Goal: Task Accomplishment & Management: Manage account settings

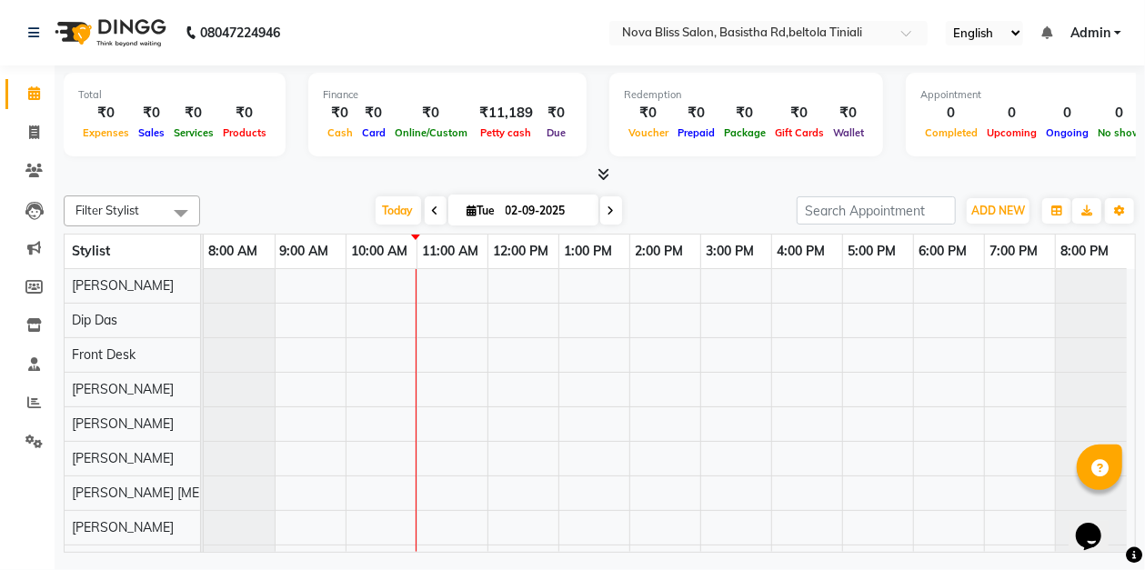
scroll to position [24, 0]
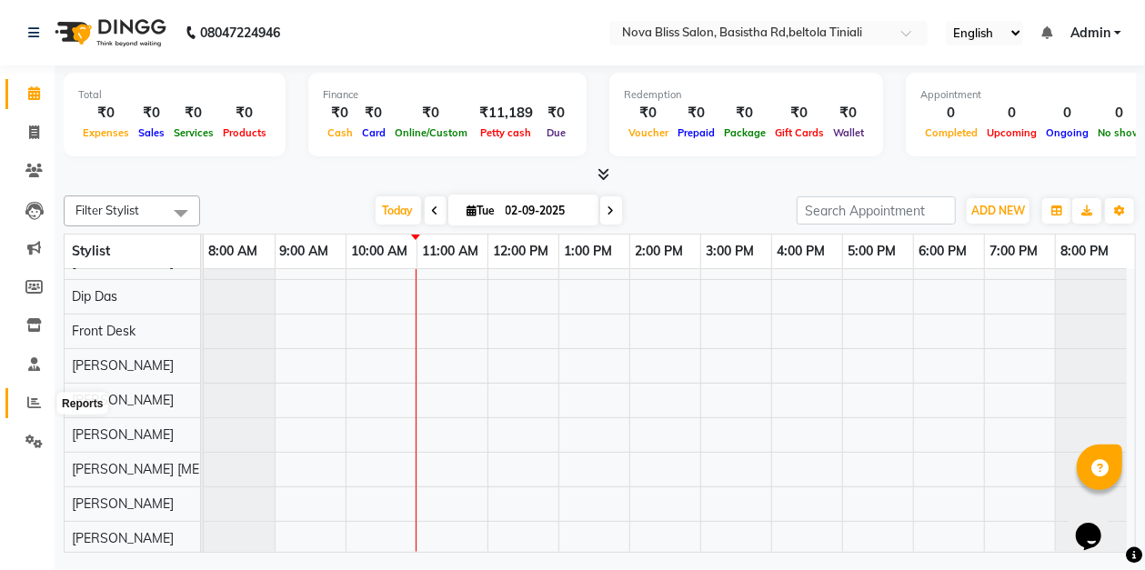
click at [28, 409] on icon at bounding box center [34, 403] width 14 height 14
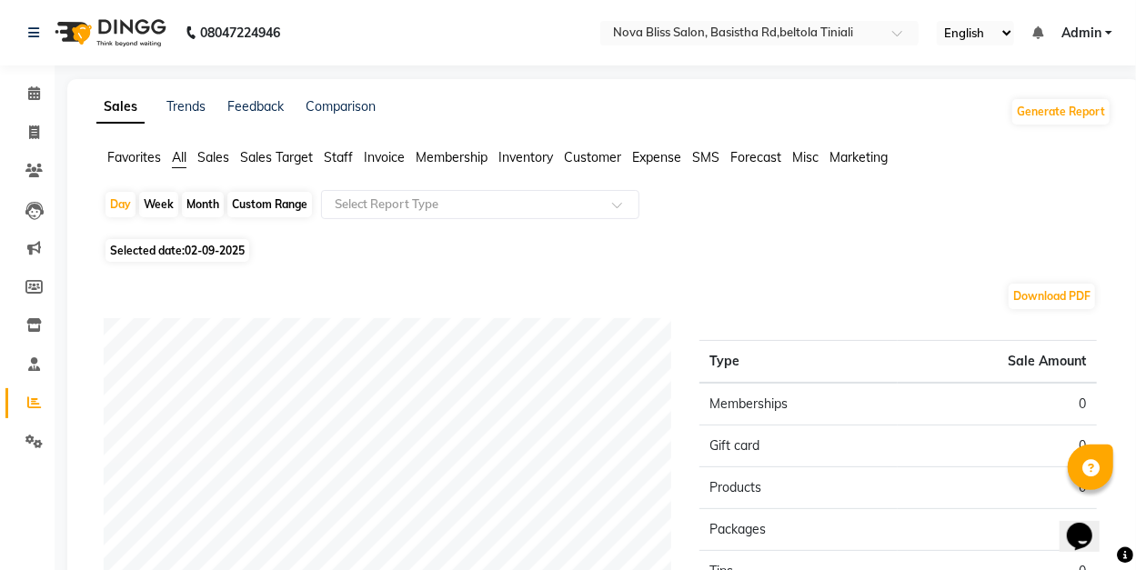
click at [333, 158] on span "Staff" at bounding box center [338, 157] width 29 height 16
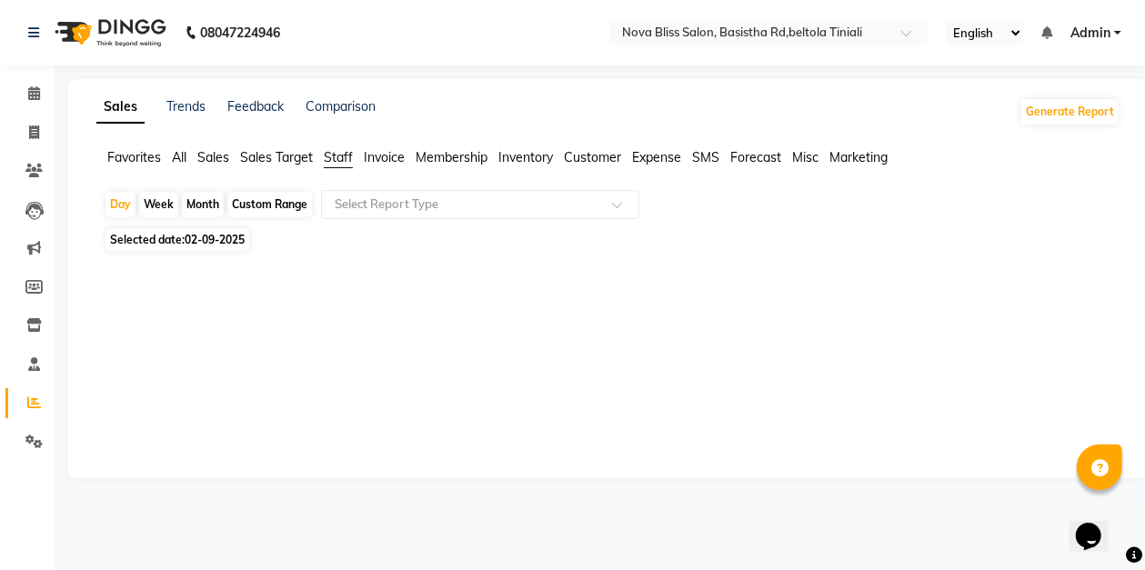
click at [262, 213] on div "Custom Range" at bounding box center [269, 204] width 85 height 25
select select "9"
select select "2025"
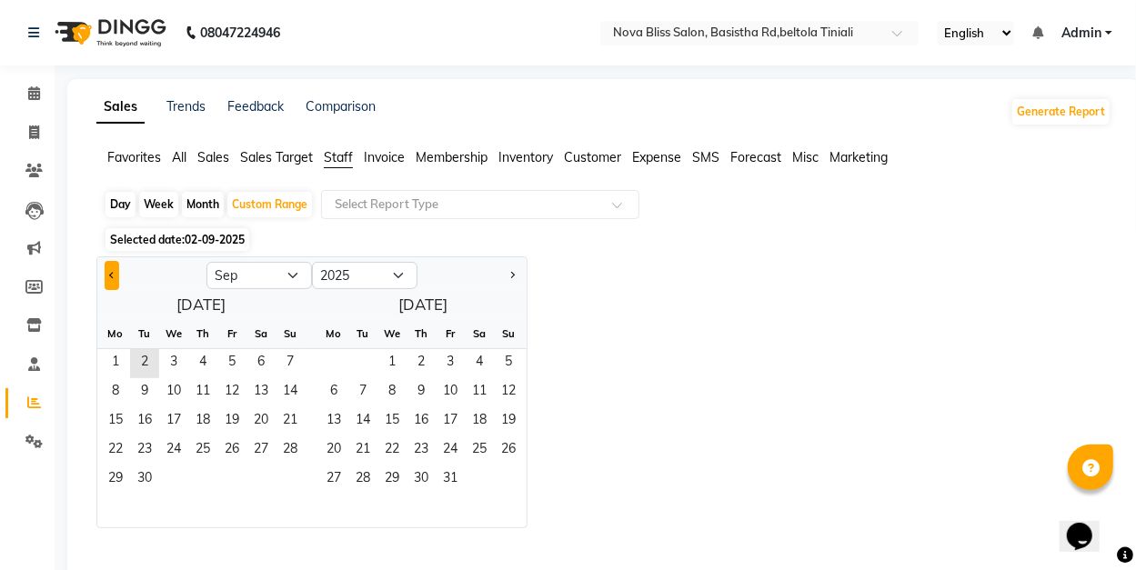
click at [110, 271] on button "Previous month" at bounding box center [112, 275] width 15 height 29
select select "8"
click at [221, 360] on span "1" at bounding box center [231, 363] width 29 height 29
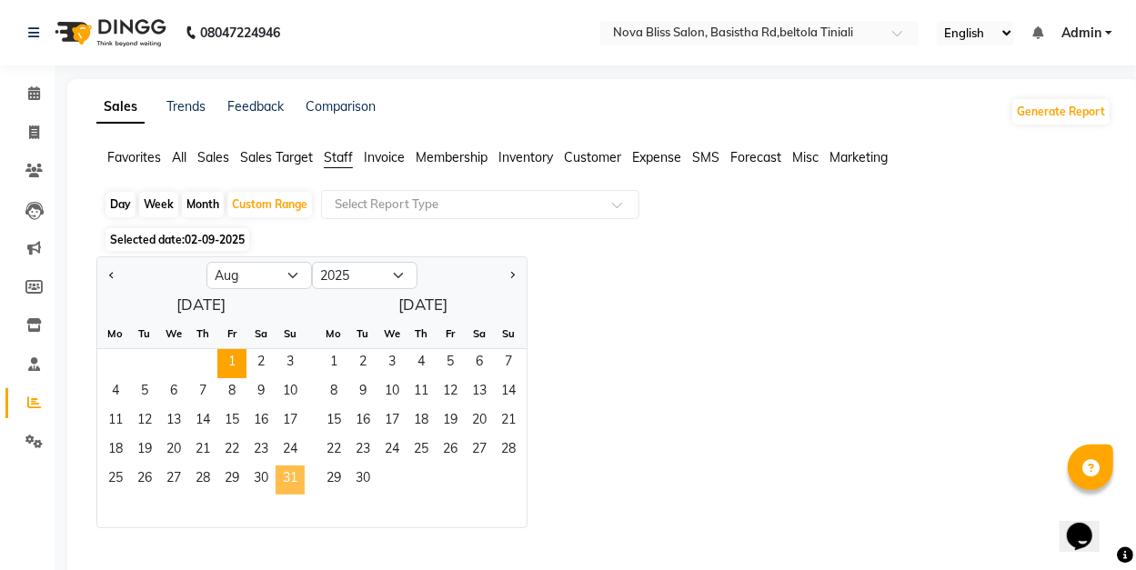
click at [284, 474] on span "31" at bounding box center [290, 480] width 29 height 29
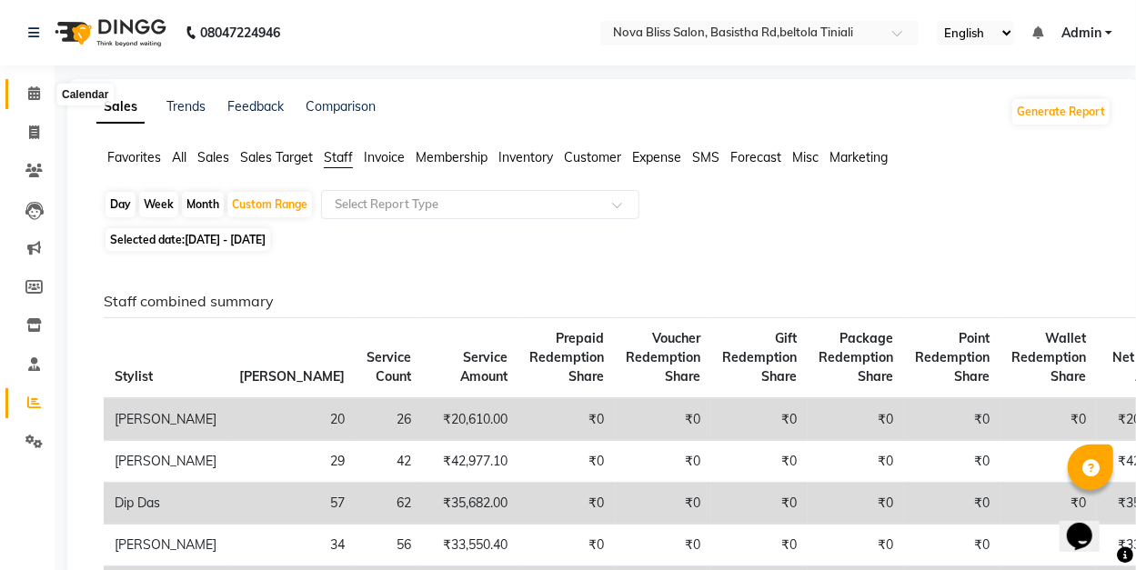
click at [29, 94] on icon at bounding box center [34, 93] width 12 height 14
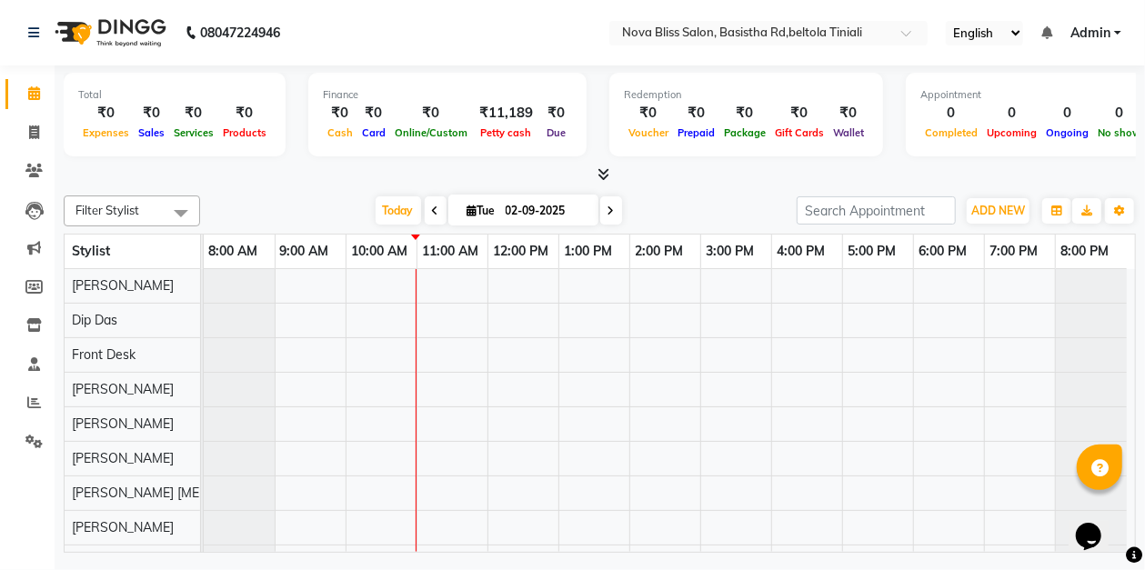
click at [500, 213] on input "02-09-2025" at bounding box center [545, 210] width 91 height 27
select select "9"
select select "2025"
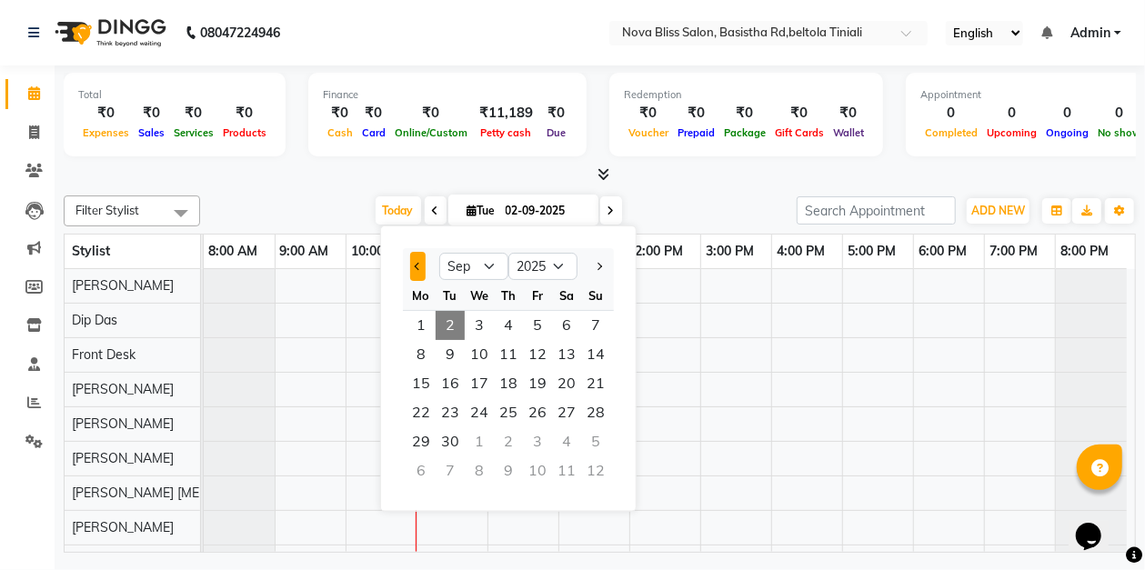
click at [417, 266] on span "Previous month" at bounding box center [418, 266] width 7 height 7
select select "8"
click at [487, 442] on span "27" at bounding box center [479, 441] width 29 height 29
type input "27-08-2025"
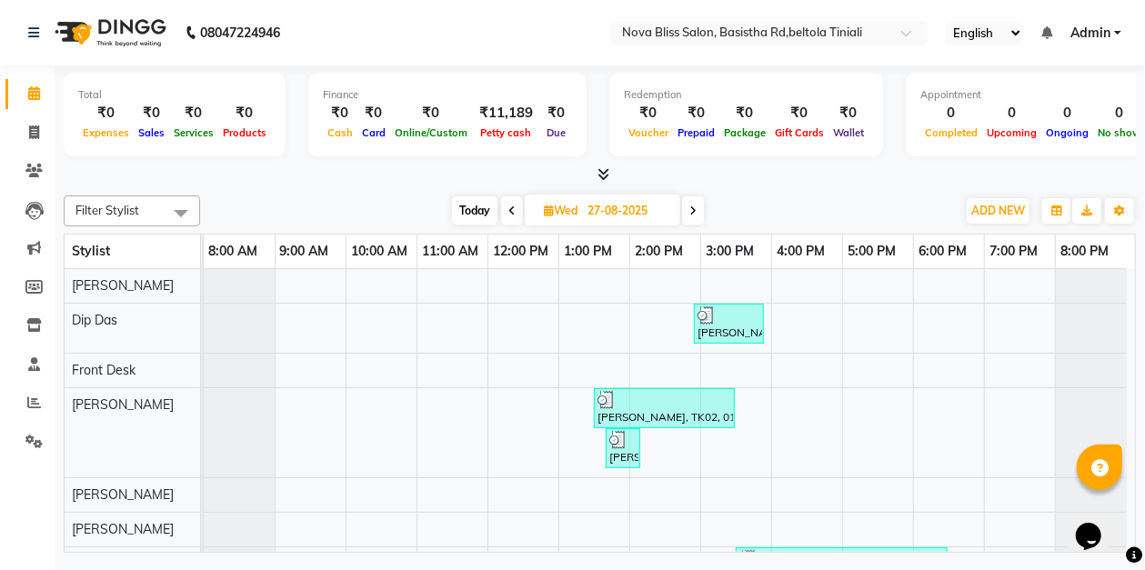
click at [582, 216] on span "Wed" at bounding box center [560, 211] width 43 height 14
select select "8"
select select "2025"
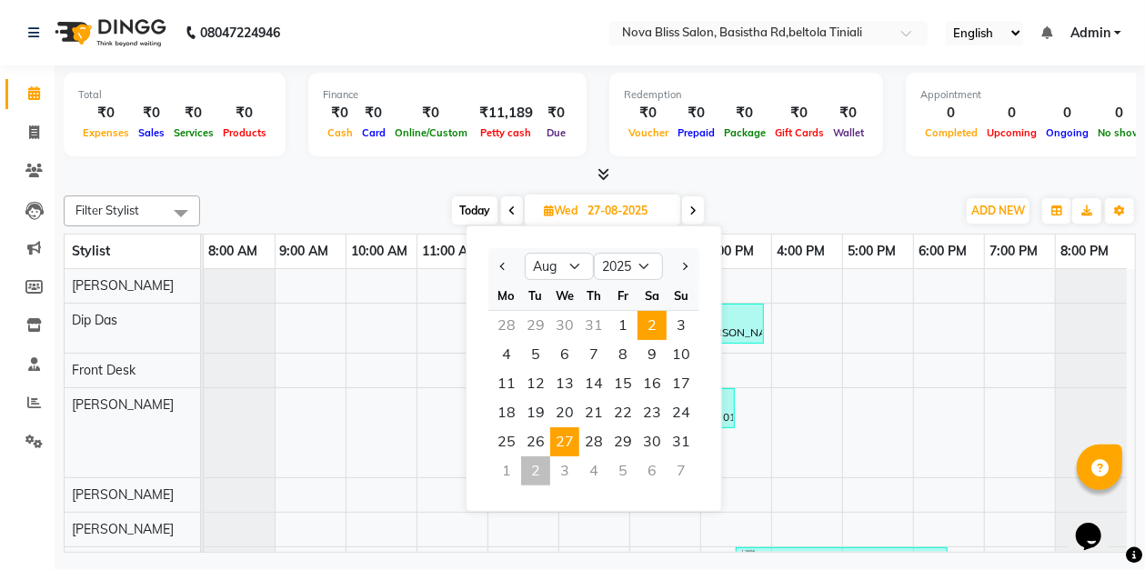
click at [656, 323] on span "2" at bounding box center [652, 325] width 29 height 29
type input "[DATE]"
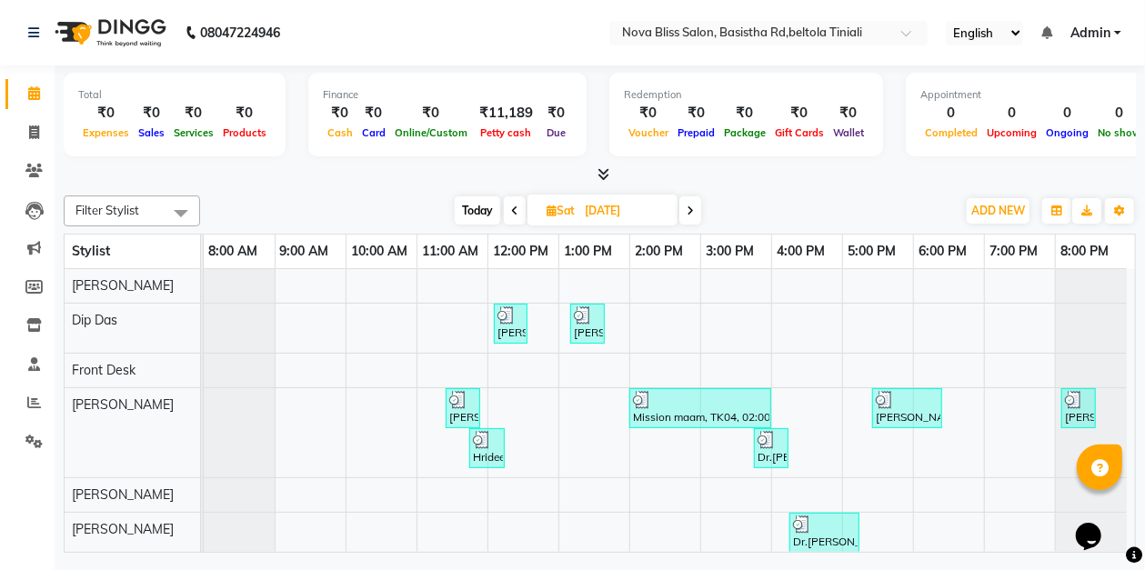
click at [648, 212] on input "[DATE]" at bounding box center [624, 210] width 91 height 27
select select "8"
select select "2025"
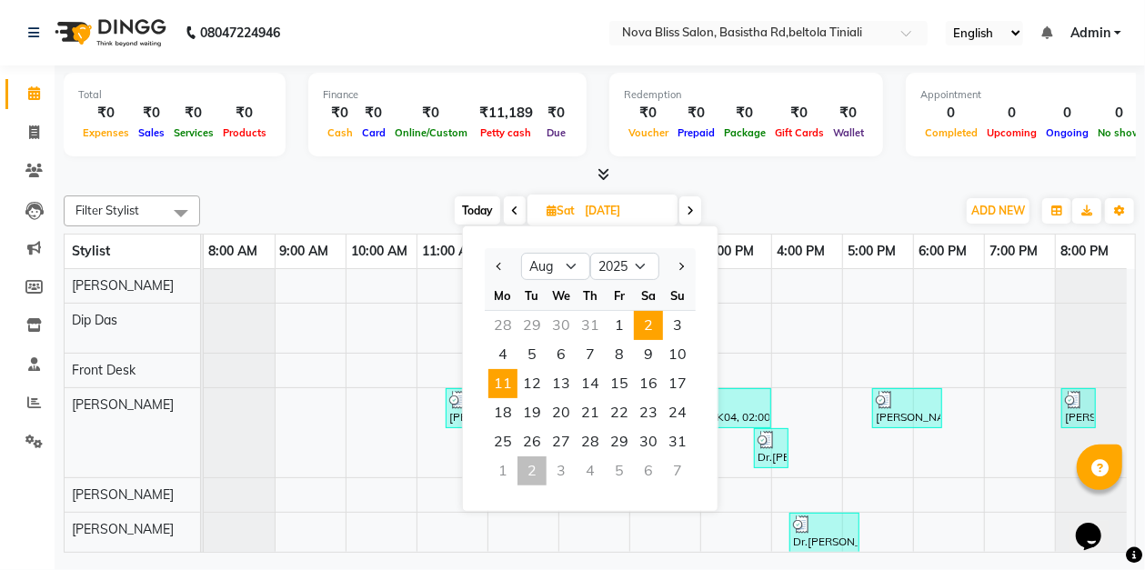
click at [510, 375] on span "11" at bounding box center [502, 383] width 29 height 29
type input "[DATE]"
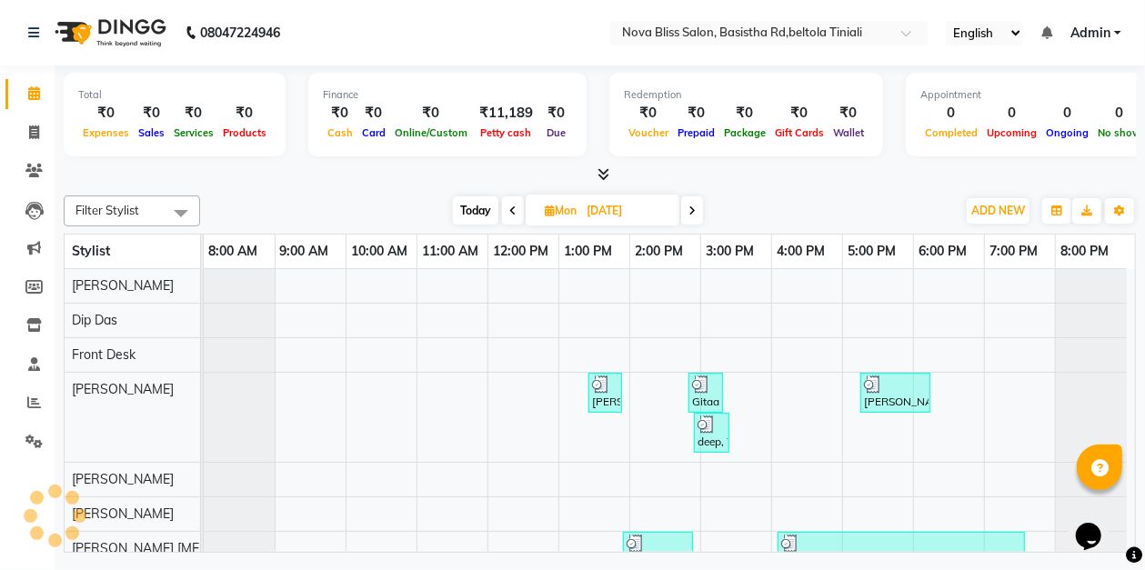
scroll to position [149, 0]
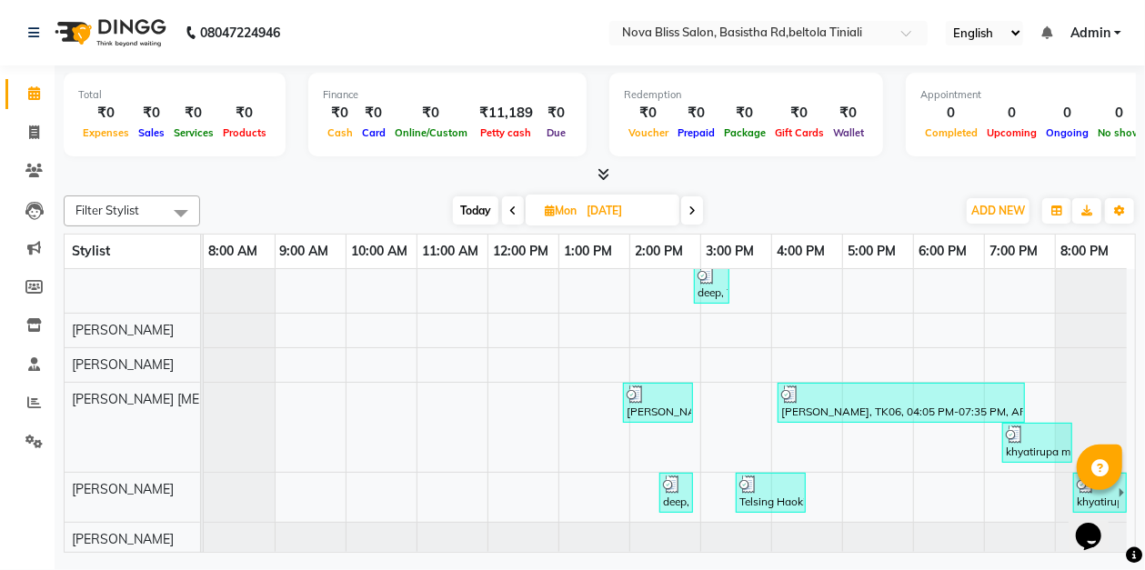
click at [651, 216] on input "[DATE]" at bounding box center [626, 210] width 91 height 27
select select "8"
select select "2025"
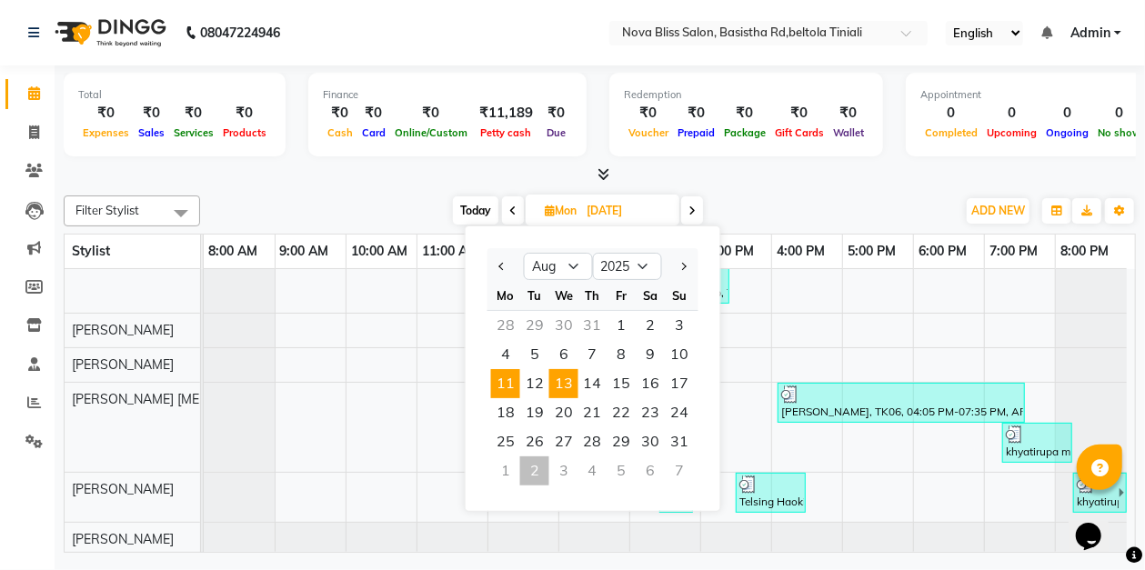
click at [558, 382] on span "13" at bounding box center [563, 383] width 29 height 29
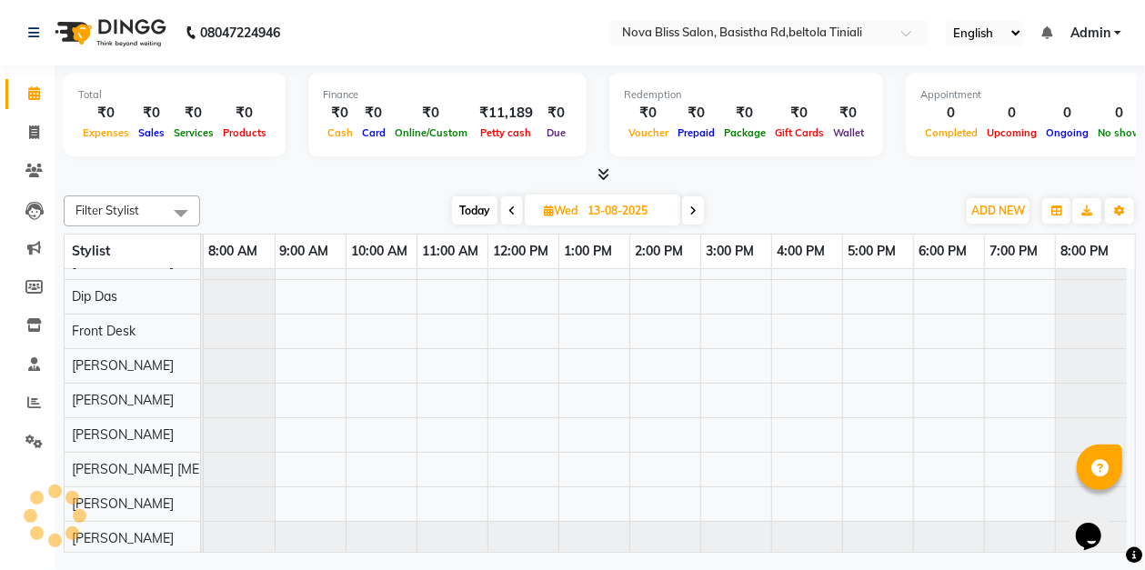
scroll to position [0, 0]
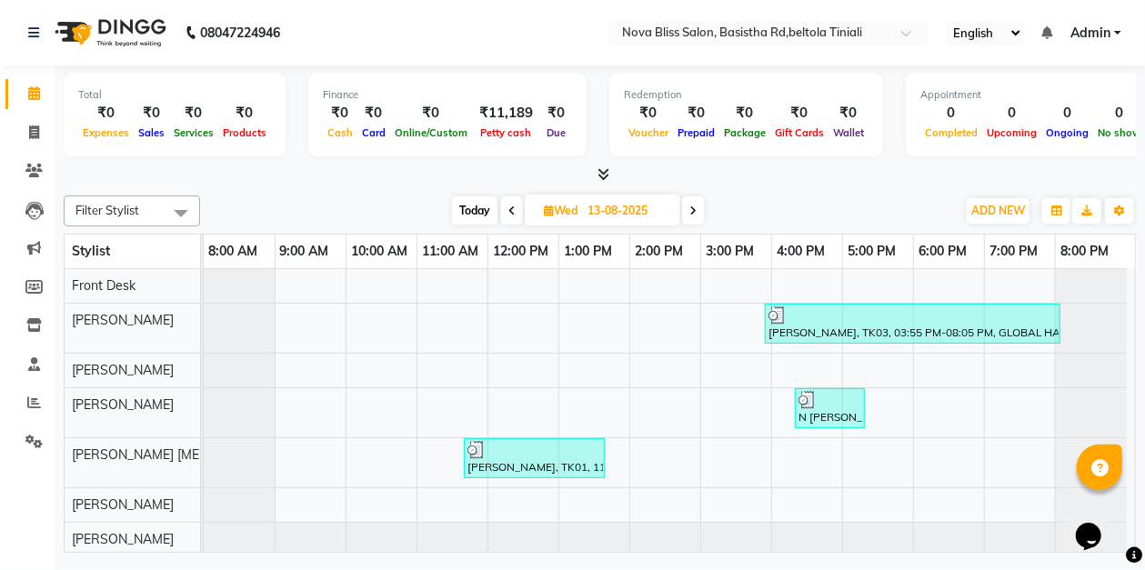
click at [688, 213] on span at bounding box center [693, 210] width 22 height 28
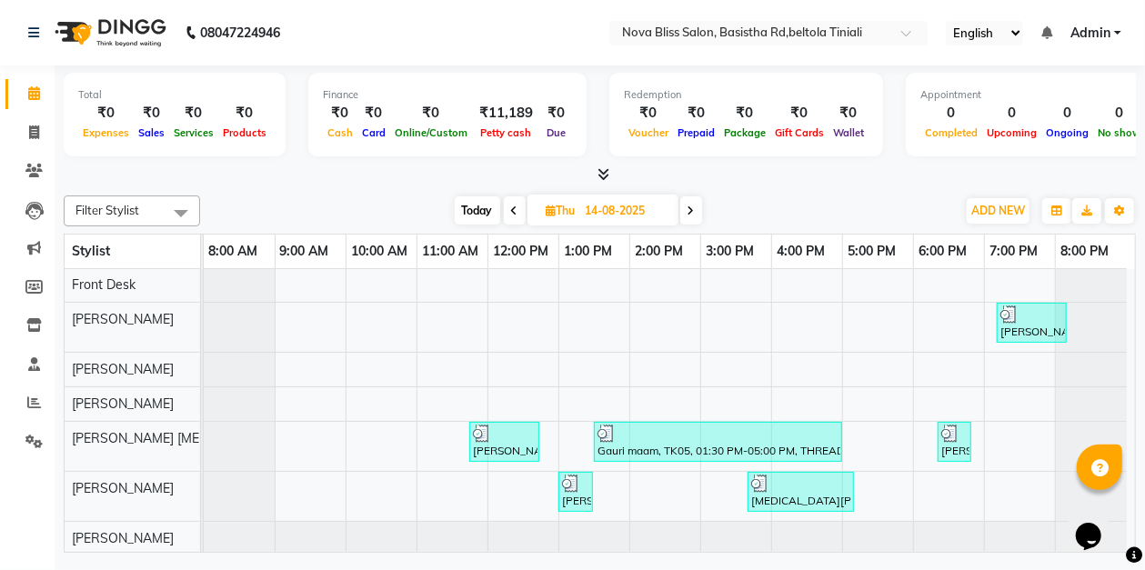
click at [693, 215] on icon at bounding box center [691, 211] width 7 height 11
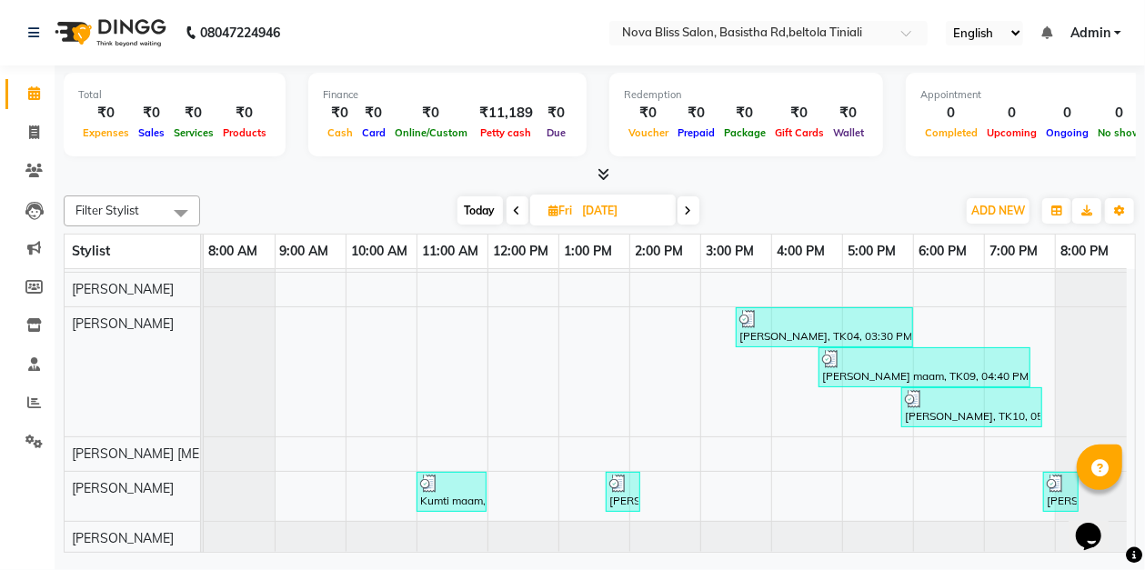
click at [686, 211] on icon at bounding box center [688, 211] width 7 height 11
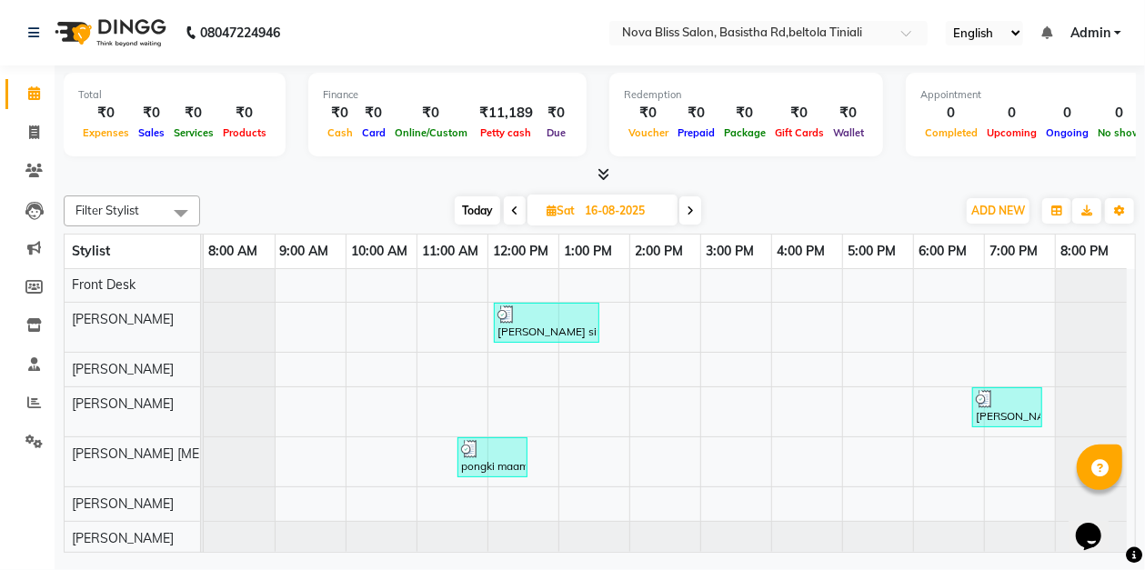
click at [695, 214] on span at bounding box center [690, 210] width 22 height 28
type input "[DATE]"
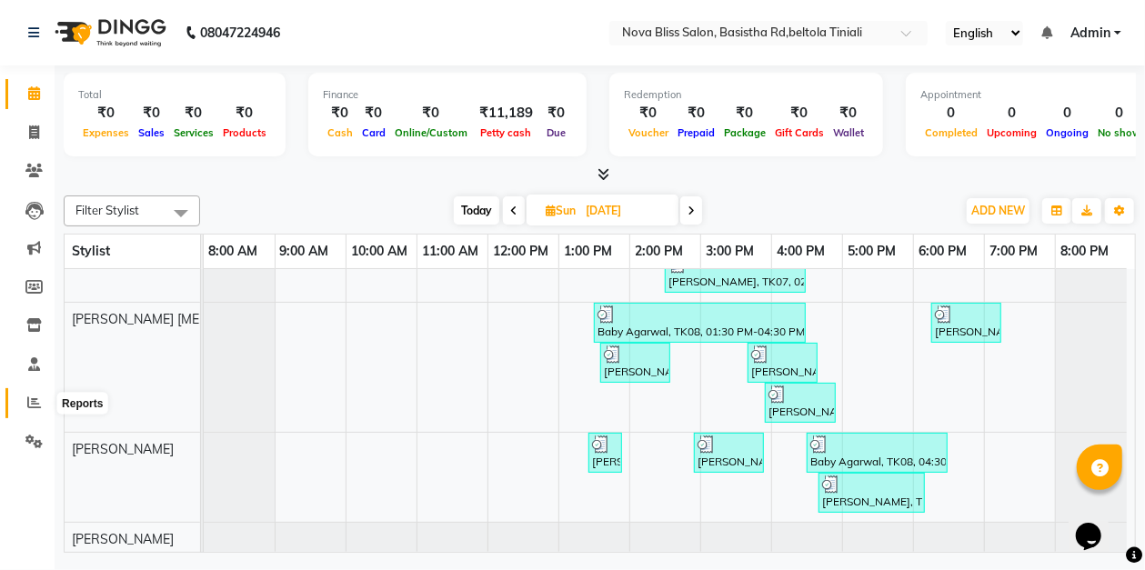
click at [29, 406] on icon at bounding box center [34, 403] width 14 height 14
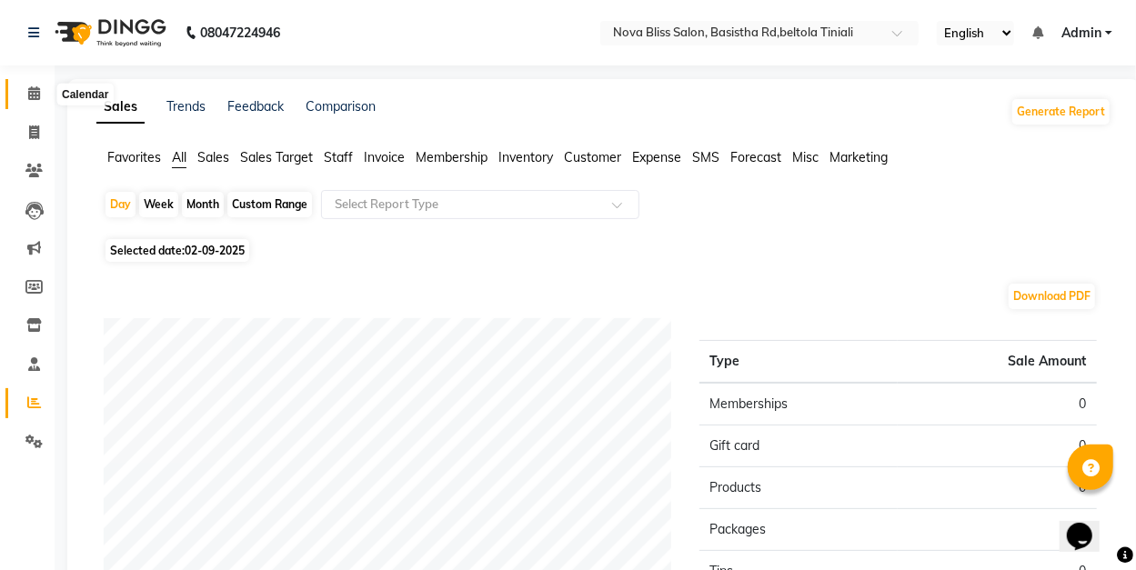
click at [37, 95] on icon at bounding box center [34, 93] width 12 height 14
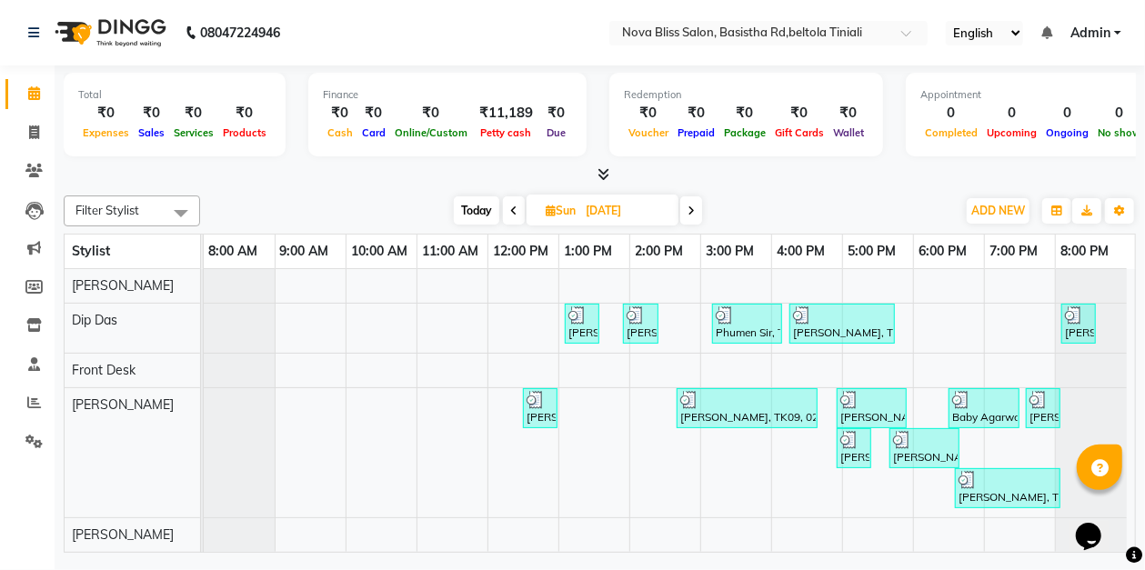
click at [567, 204] on span "Sun" at bounding box center [560, 211] width 39 height 14
select select "8"
select select "2025"
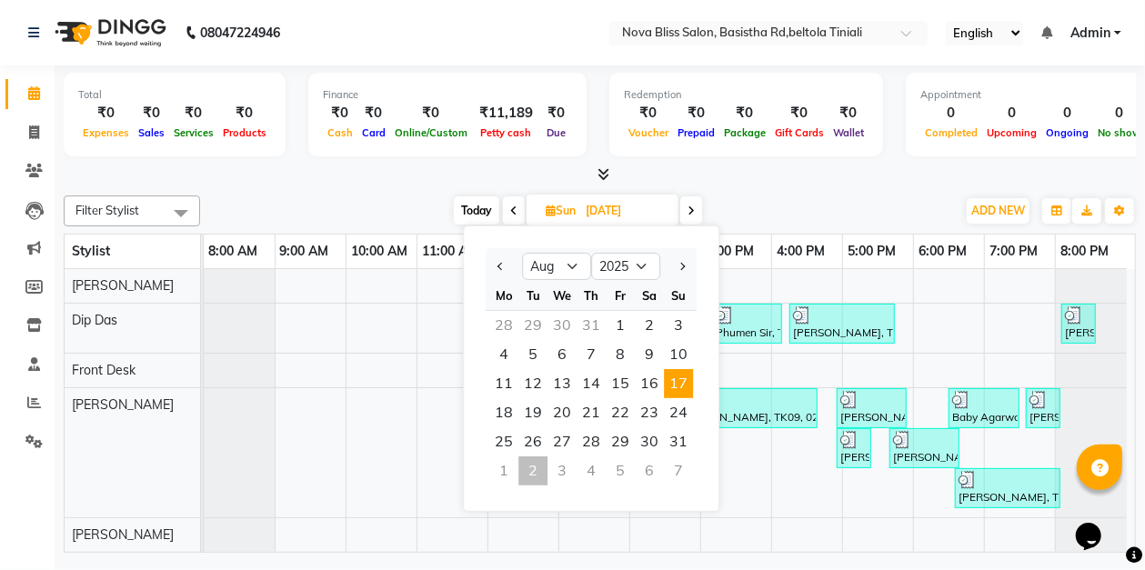
click at [535, 476] on div "2" at bounding box center [532, 471] width 29 height 29
type input "02-09-2025"
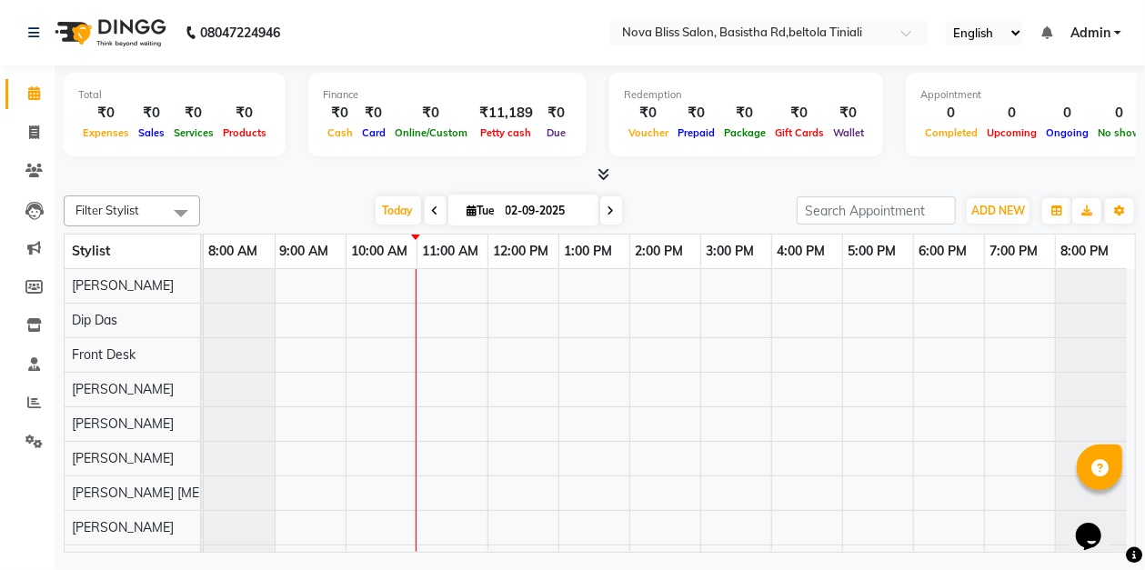
click at [577, 215] on input "02-09-2025" at bounding box center [545, 210] width 91 height 27
select select "9"
select select "2025"
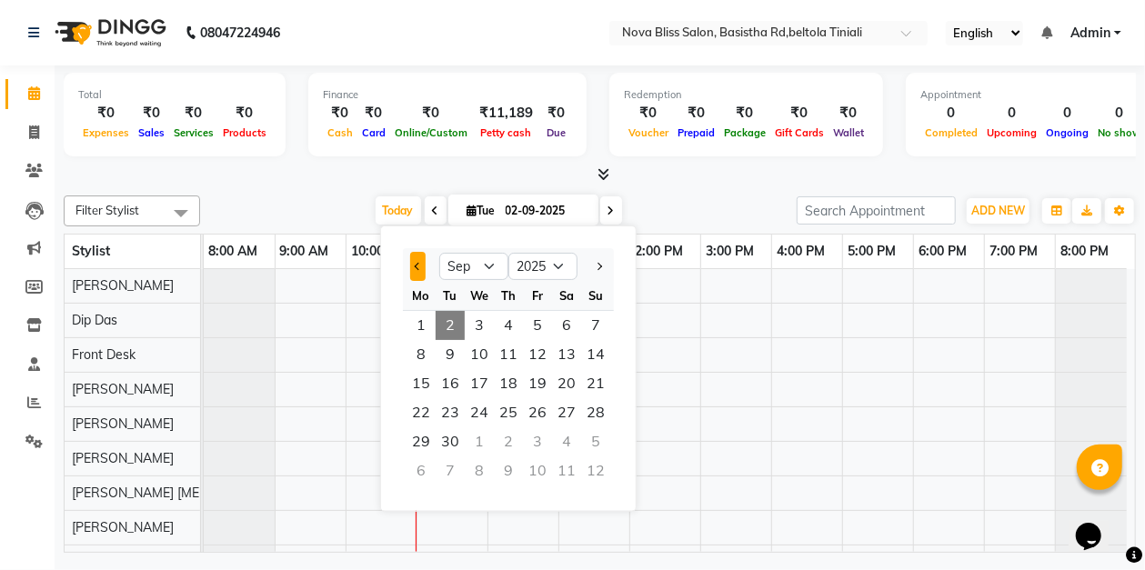
click at [417, 264] on span "Previous month" at bounding box center [418, 266] width 7 height 7
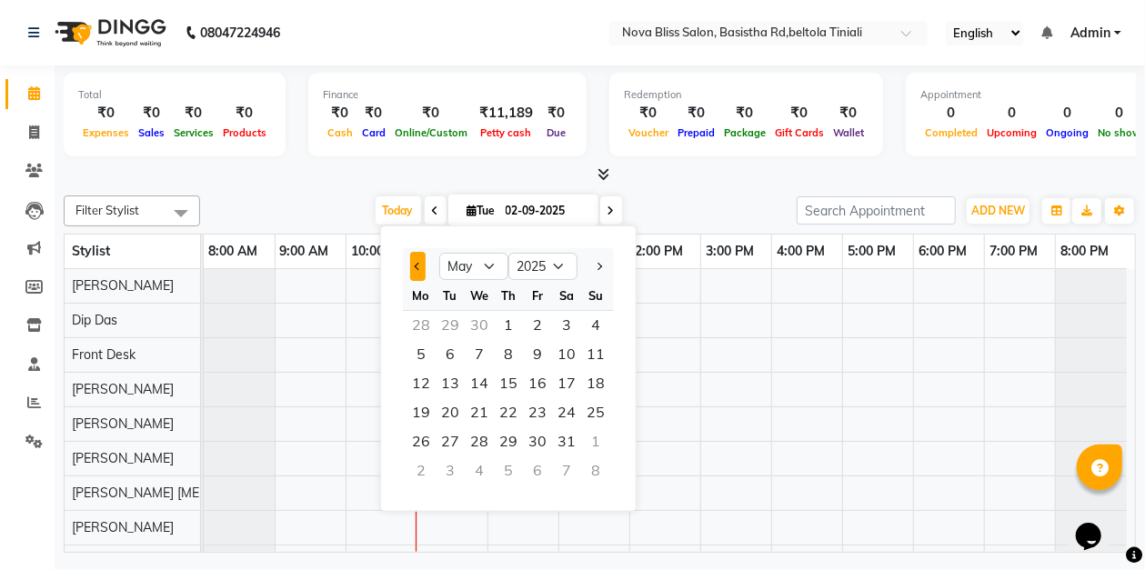
select select "4"
click at [453, 321] on span "1" at bounding box center [450, 325] width 29 height 29
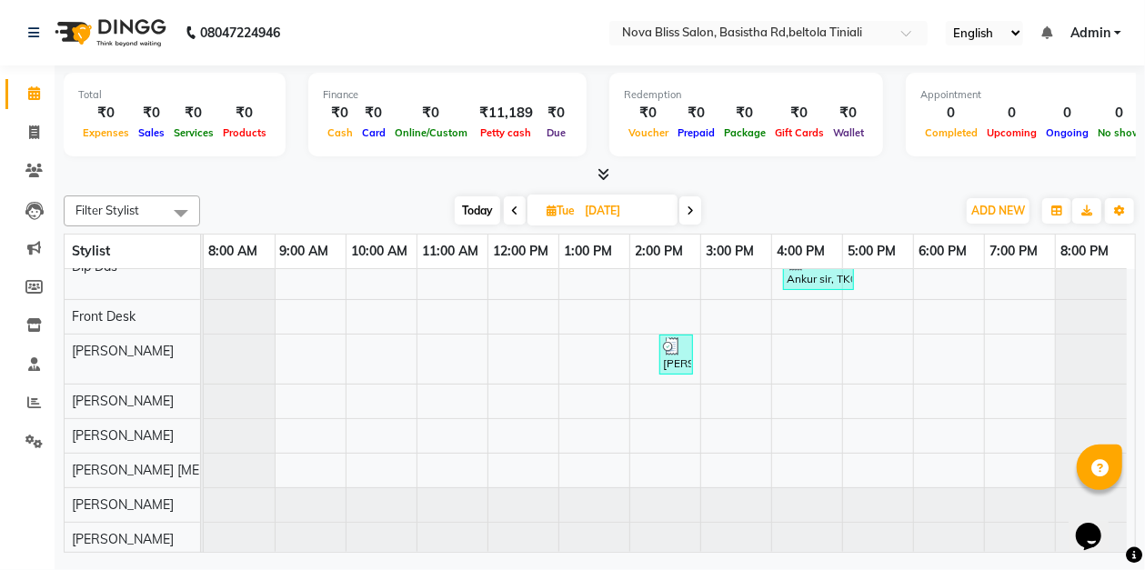
scroll to position [35, 0]
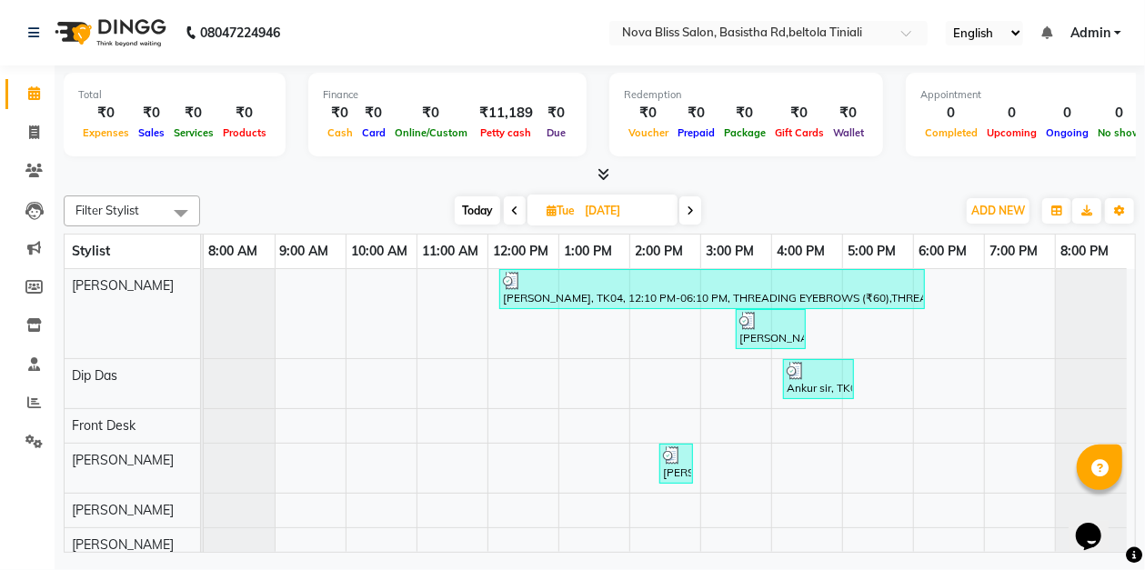
click at [698, 213] on span at bounding box center [690, 210] width 22 height 28
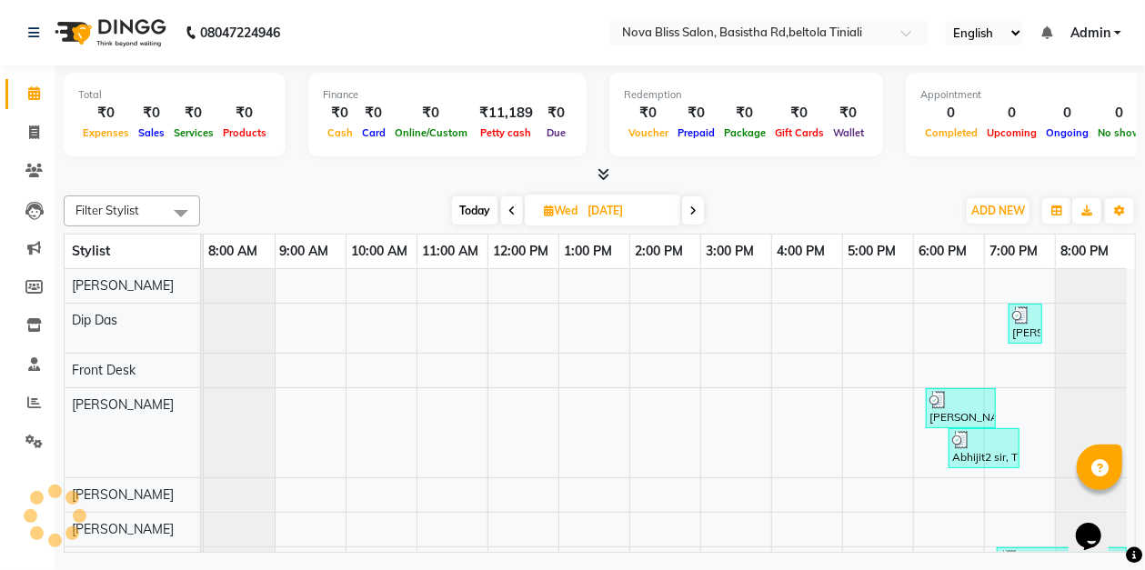
scroll to position [109, 0]
click at [702, 208] on span at bounding box center [693, 210] width 22 height 28
type input "[DATE]"
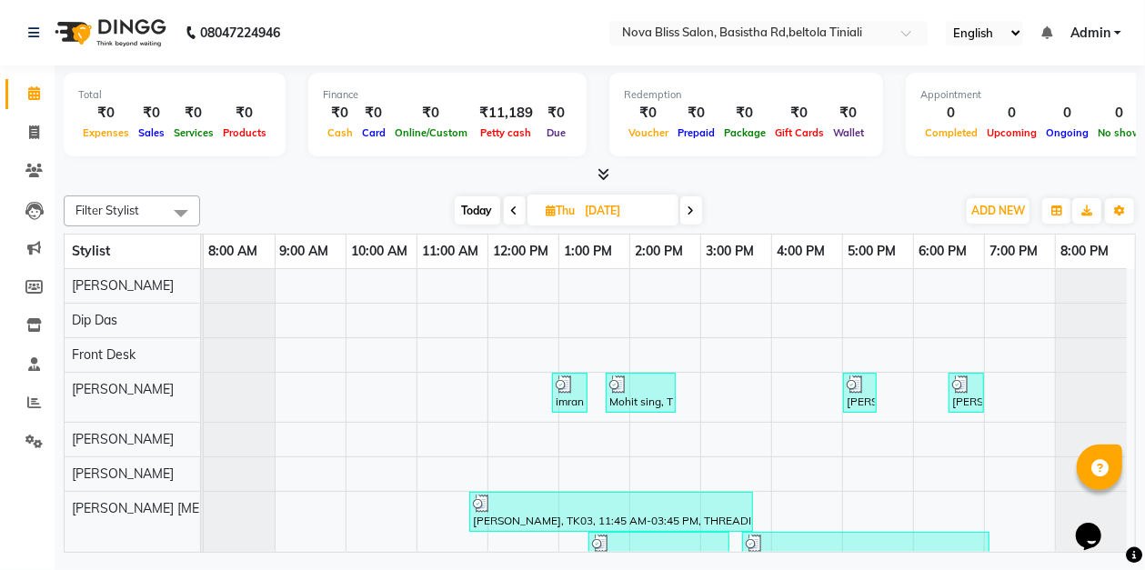
click at [559, 213] on span "Thu" at bounding box center [561, 211] width 38 height 14
select select "4"
select select "2025"
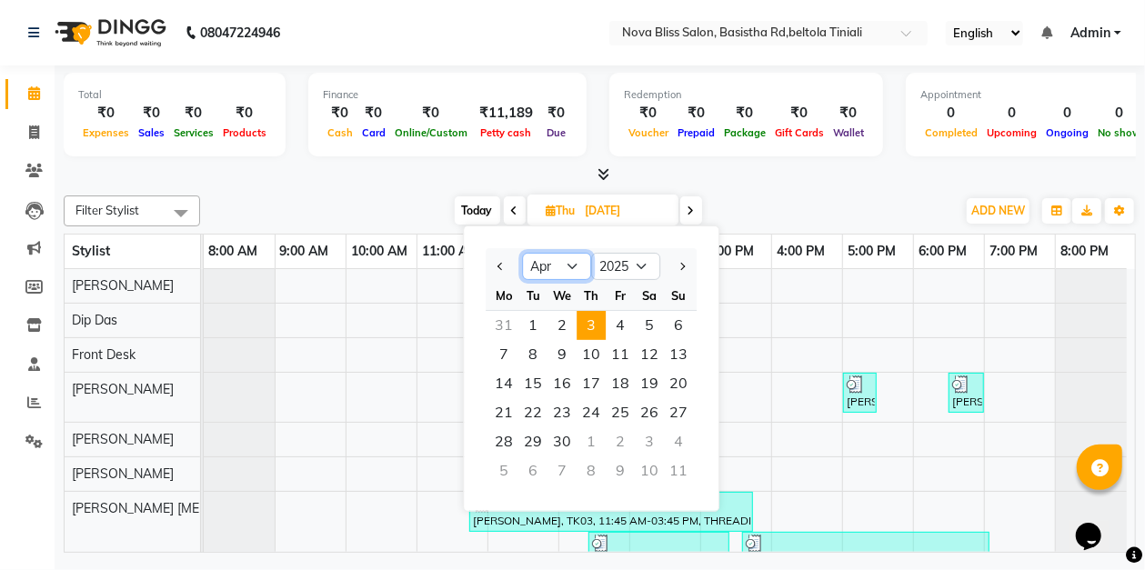
click at [558, 262] on select "Jan Feb Mar Apr May Jun [DATE] Aug Sep Oct Nov Dec" at bounding box center [556, 266] width 69 height 27
select select "1"
click at [522, 253] on select "Jan Feb Mar Apr May Jun [DATE] Aug Sep Oct Nov Dec" at bounding box center [556, 266] width 69 height 27
click at [568, 318] on span "1" at bounding box center [561, 325] width 29 height 29
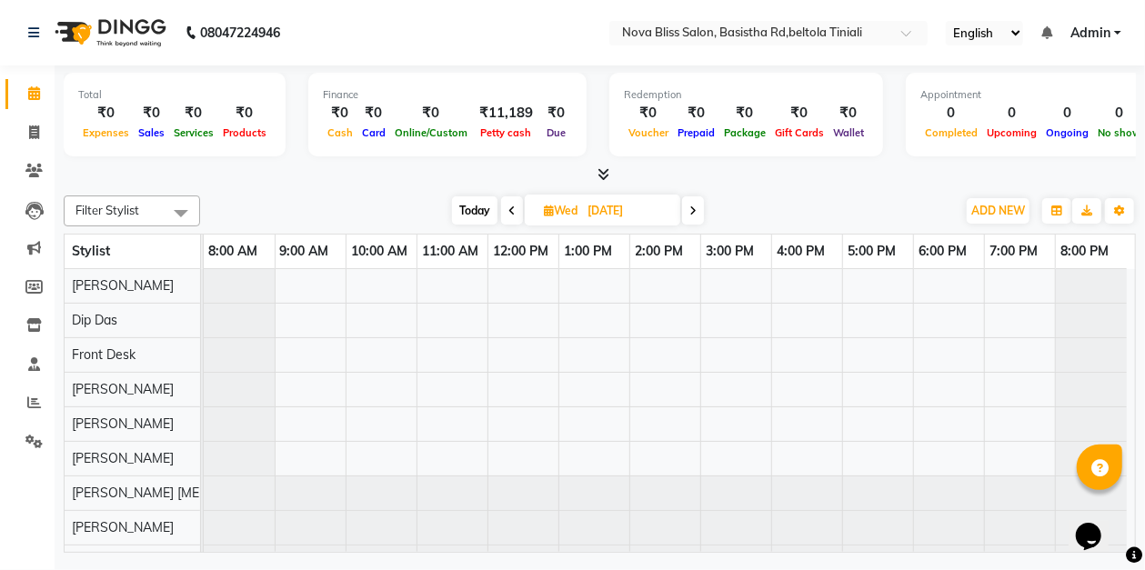
click at [700, 214] on span at bounding box center [693, 210] width 22 height 28
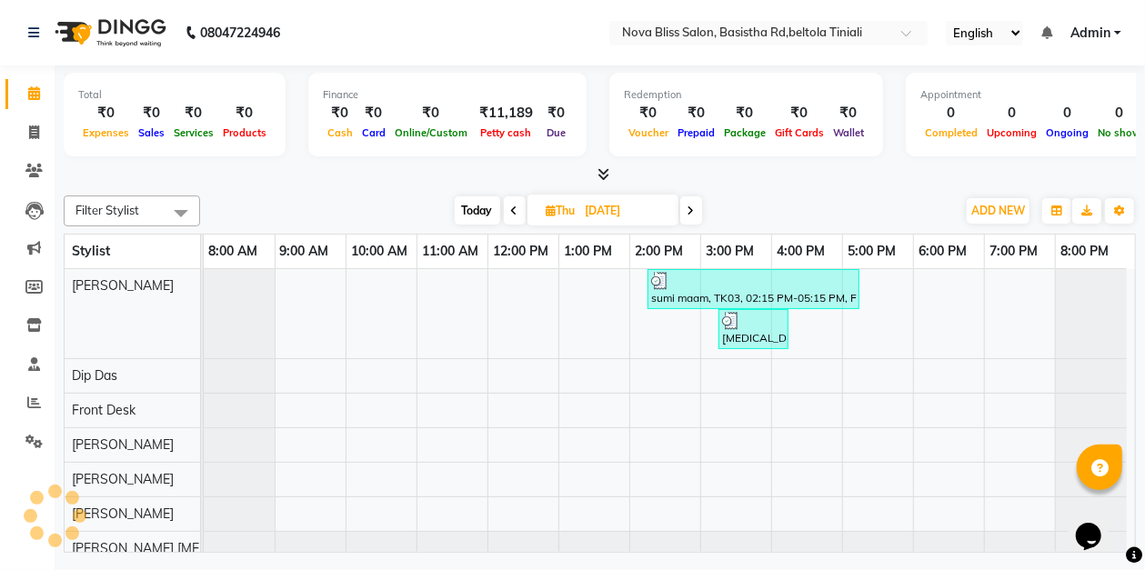
click at [699, 214] on span at bounding box center [691, 210] width 22 height 28
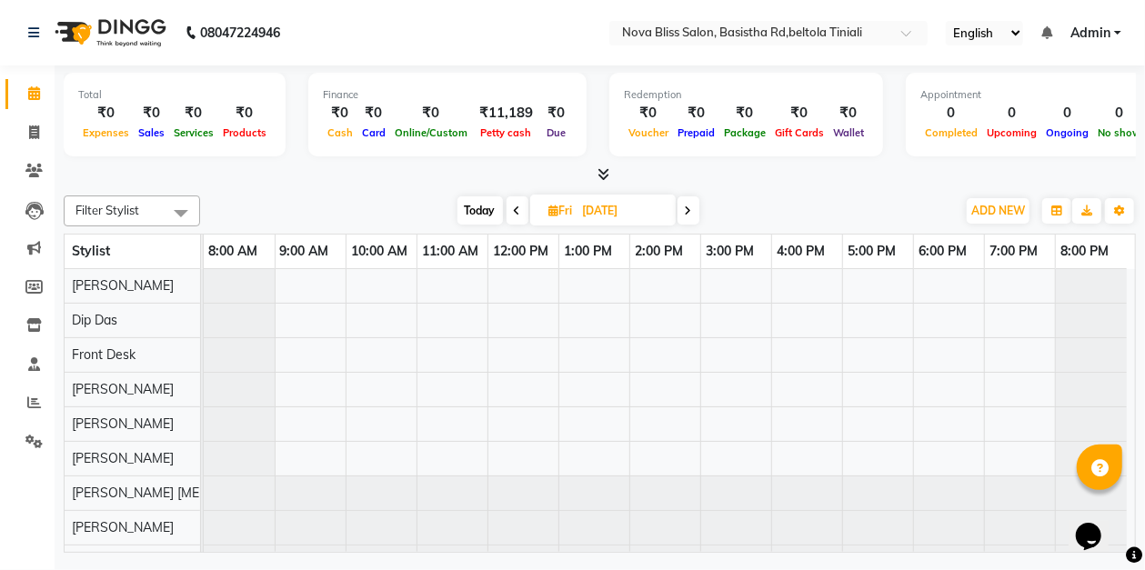
click at [698, 214] on span at bounding box center [689, 210] width 22 height 28
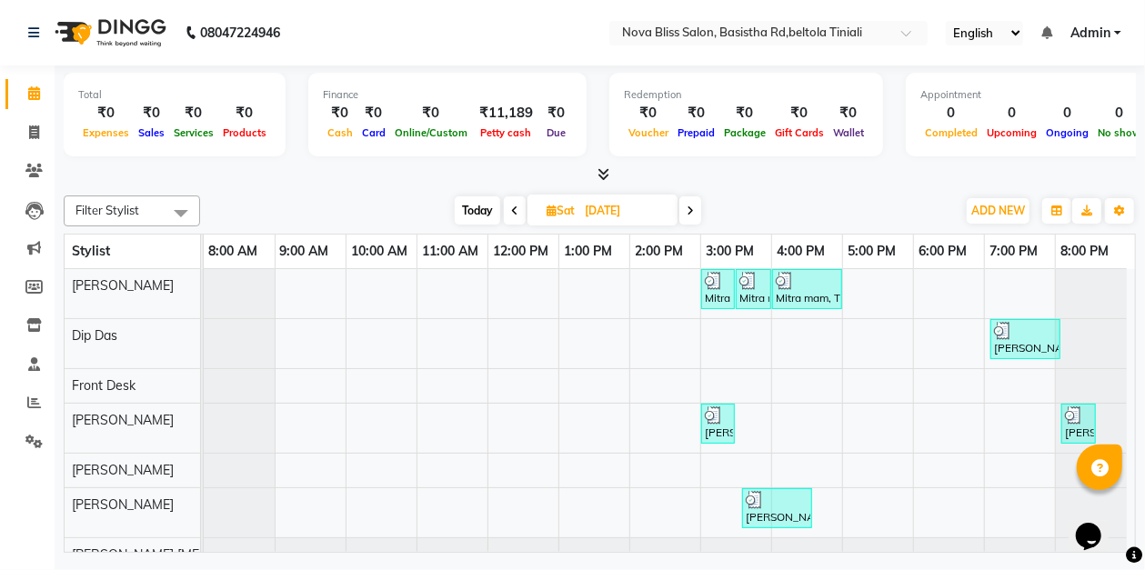
click at [689, 216] on span at bounding box center [690, 210] width 22 height 28
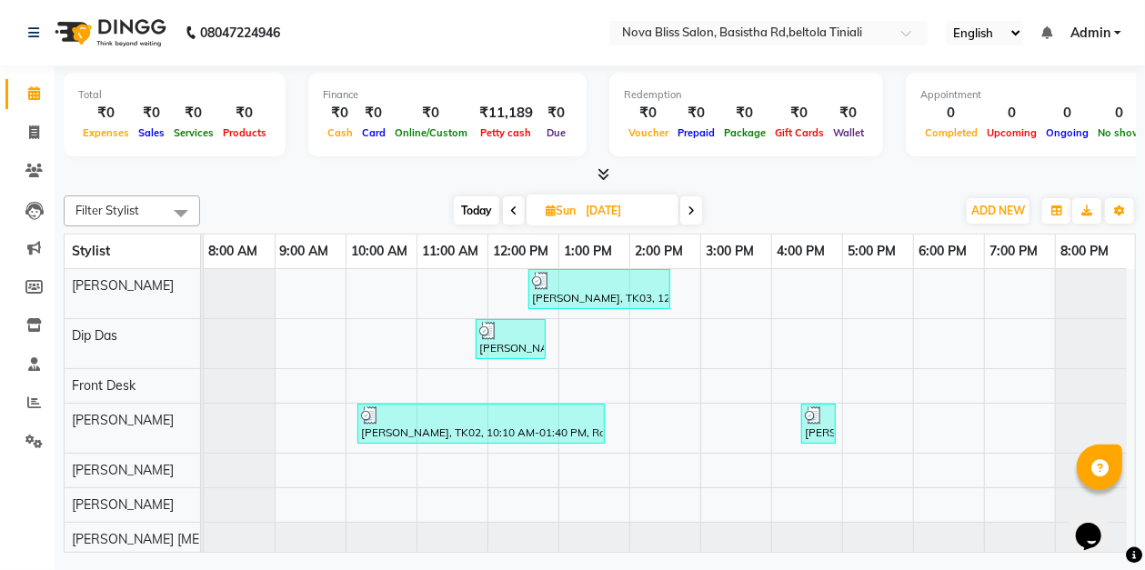
click at [695, 206] on icon at bounding box center [691, 211] width 7 height 11
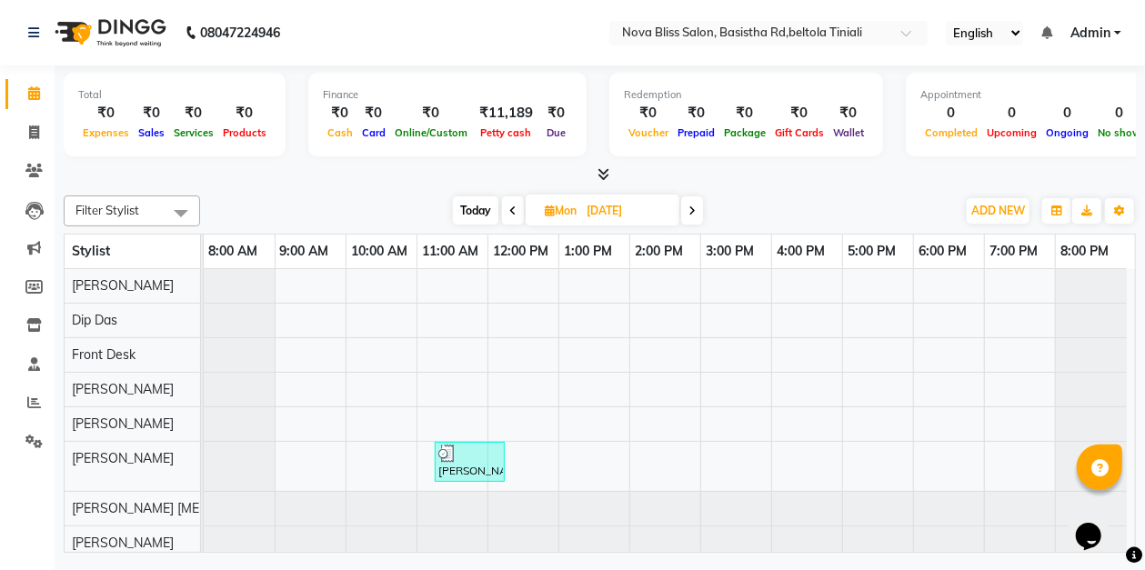
click at [693, 212] on icon at bounding box center [691, 211] width 7 height 11
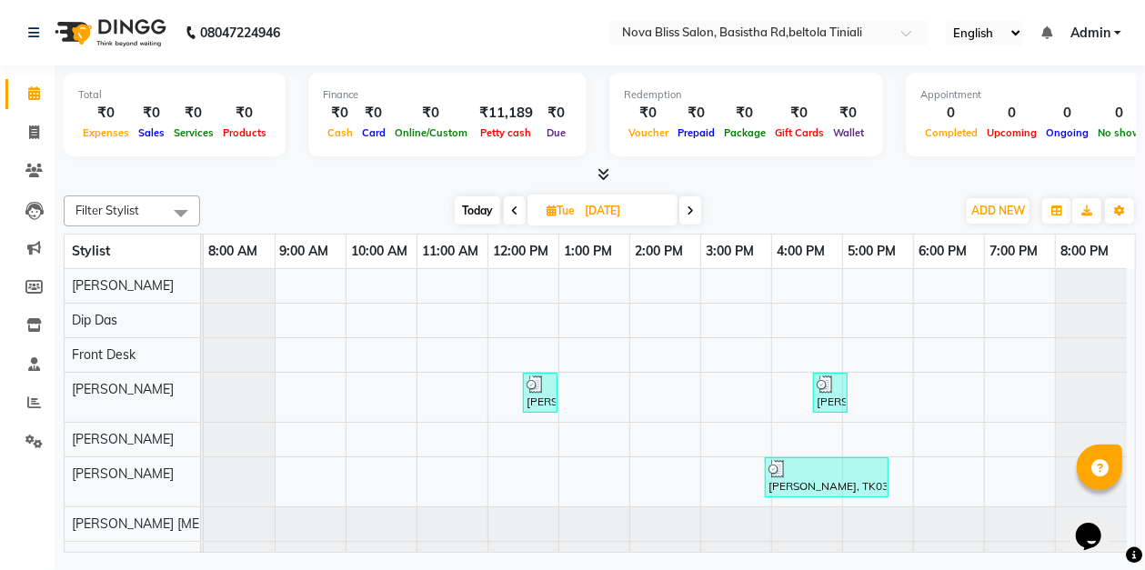
click at [516, 213] on icon at bounding box center [514, 211] width 7 height 11
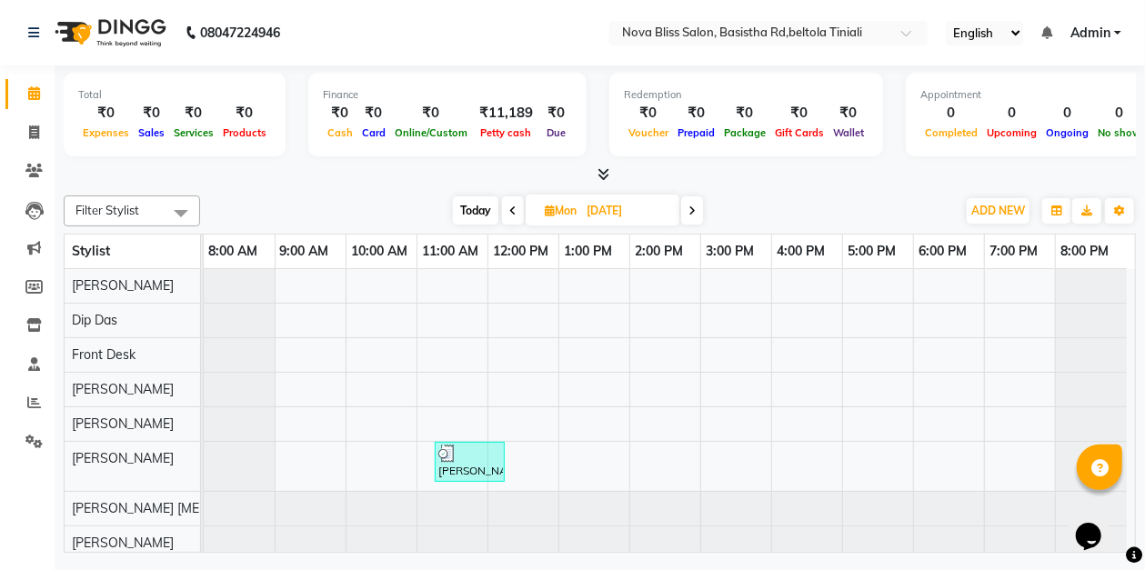
click at [512, 213] on icon at bounding box center [512, 211] width 7 height 11
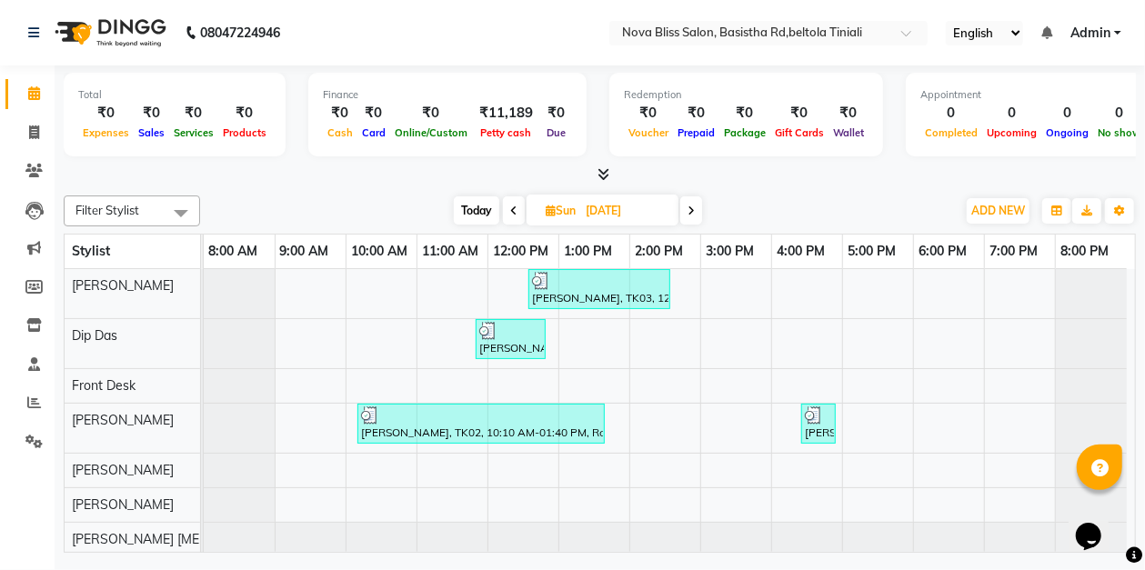
click at [697, 209] on span at bounding box center [691, 210] width 22 height 28
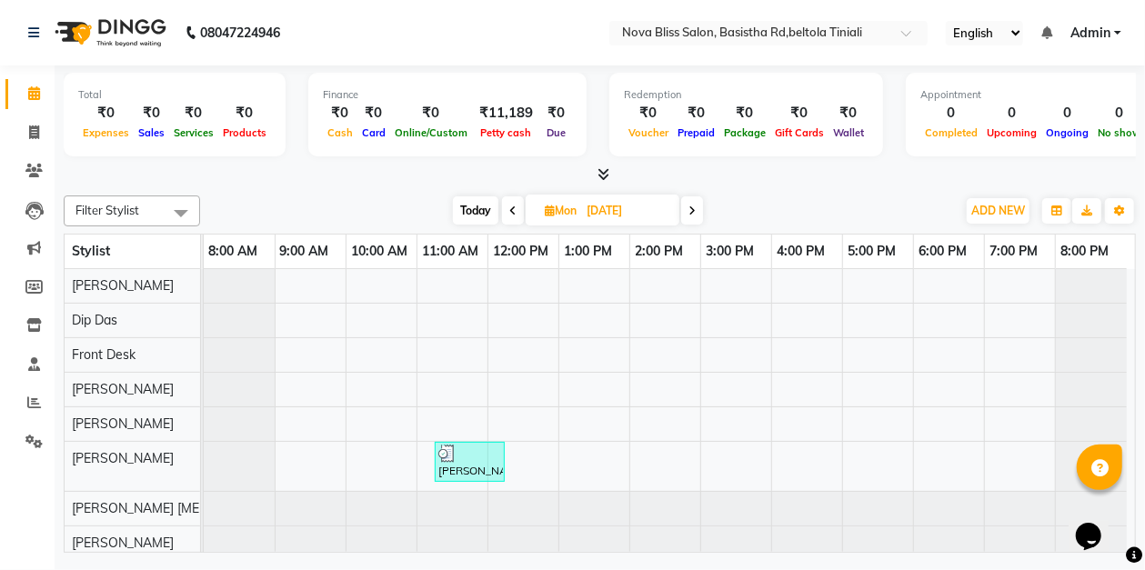
click at [696, 209] on icon at bounding box center [691, 211] width 7 height 11
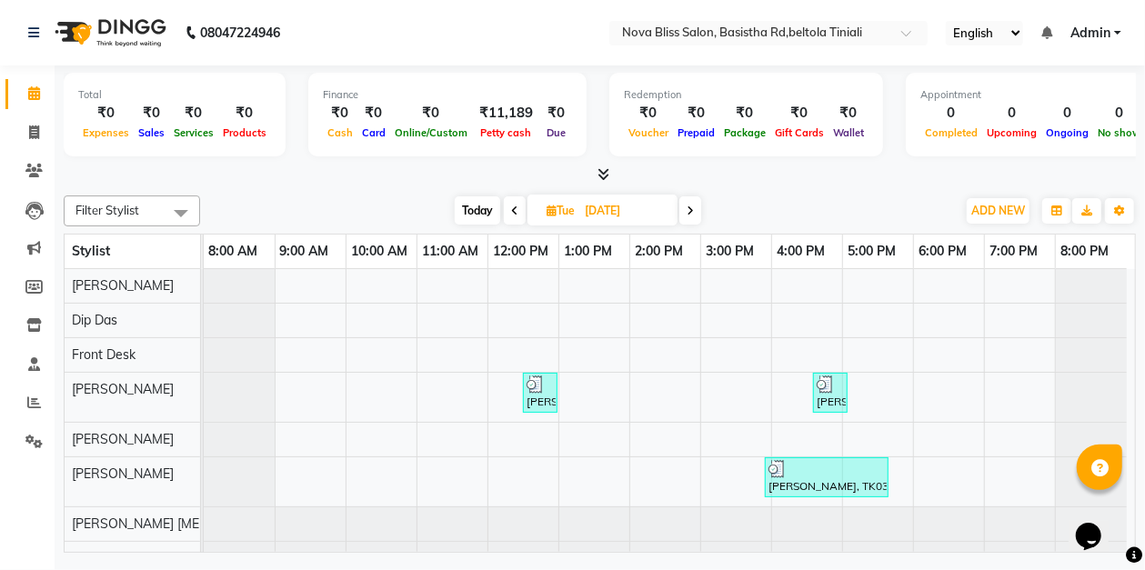
click at [697, 209] on span at bounding box center [690, 210] width 22 height 28
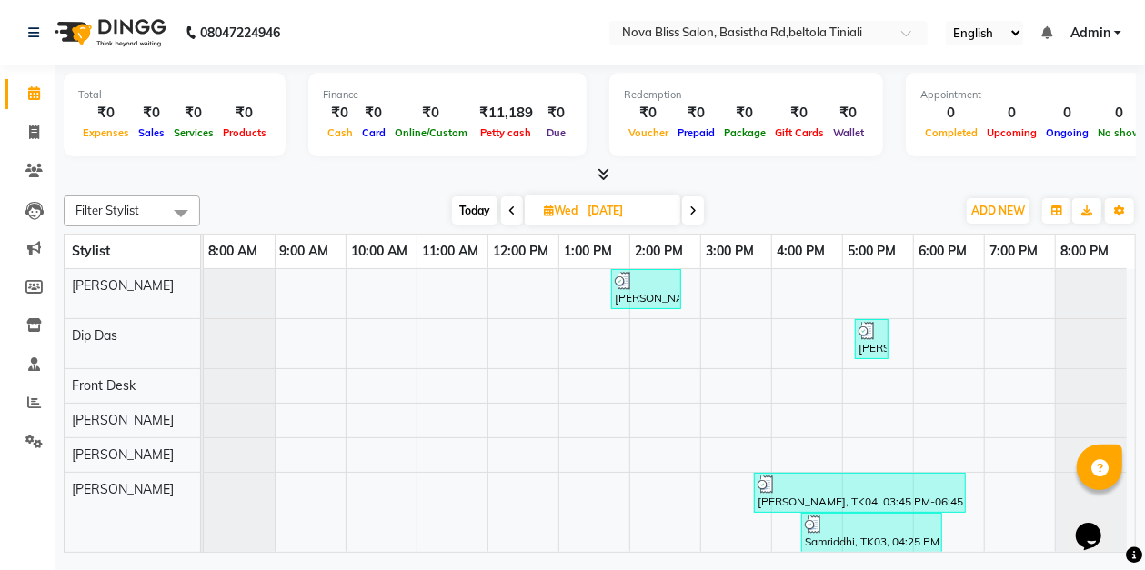
click at [696, 211] on icon at bounding box center [692, 211] width 7 height 11
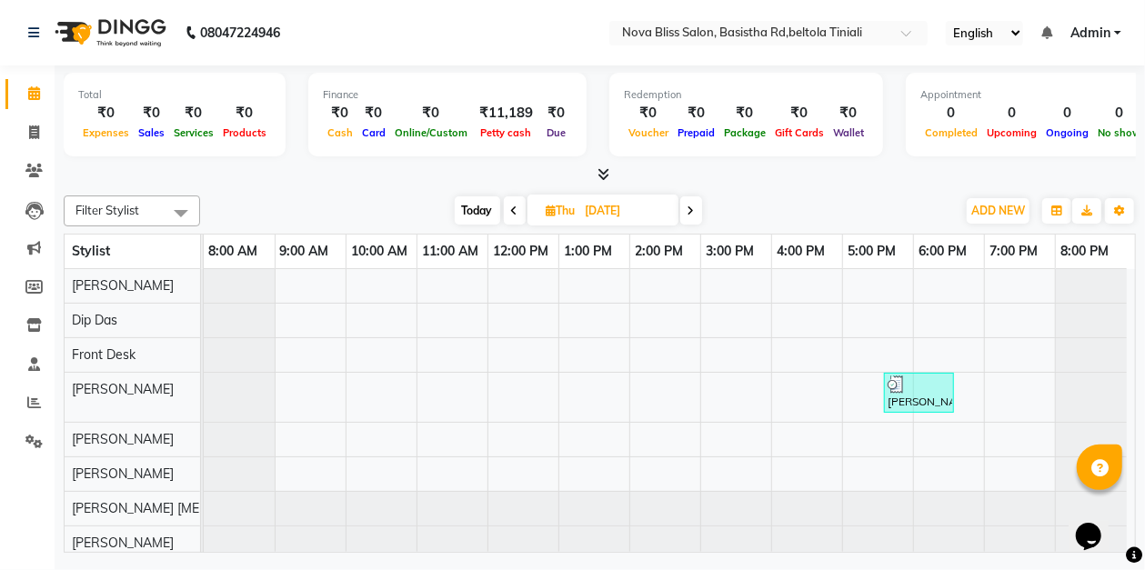
click at [688, 208] on icon at bounding box center [691, 211] width 7 height 11
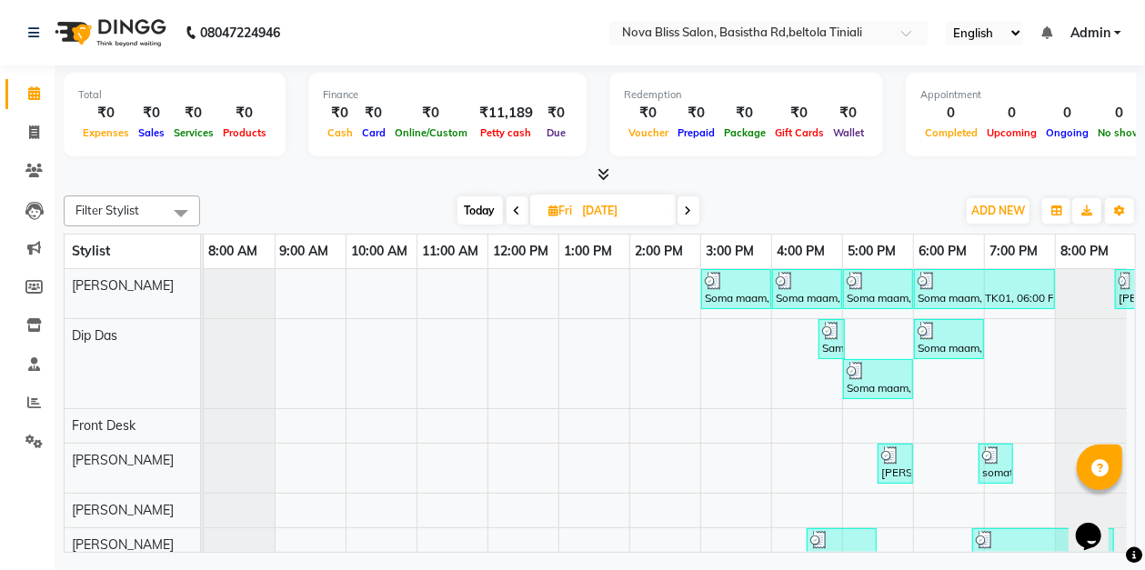
click at [688, 215] on icon at bounding box center [688, 211] width 7 height 11
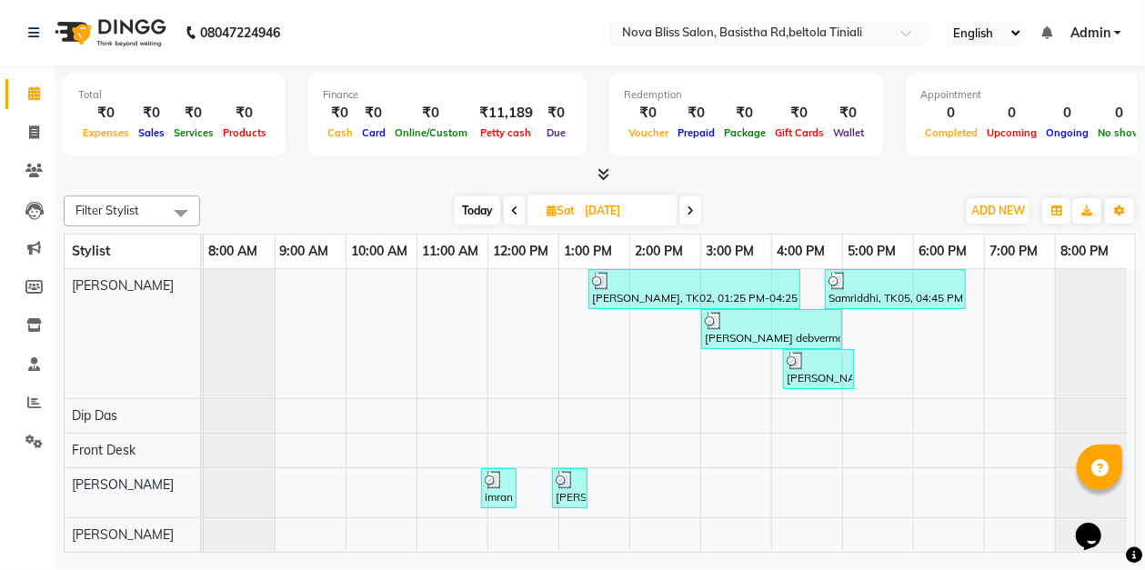
click at [698, 211] on span at bounding box center [690, 210] width 22 height 28
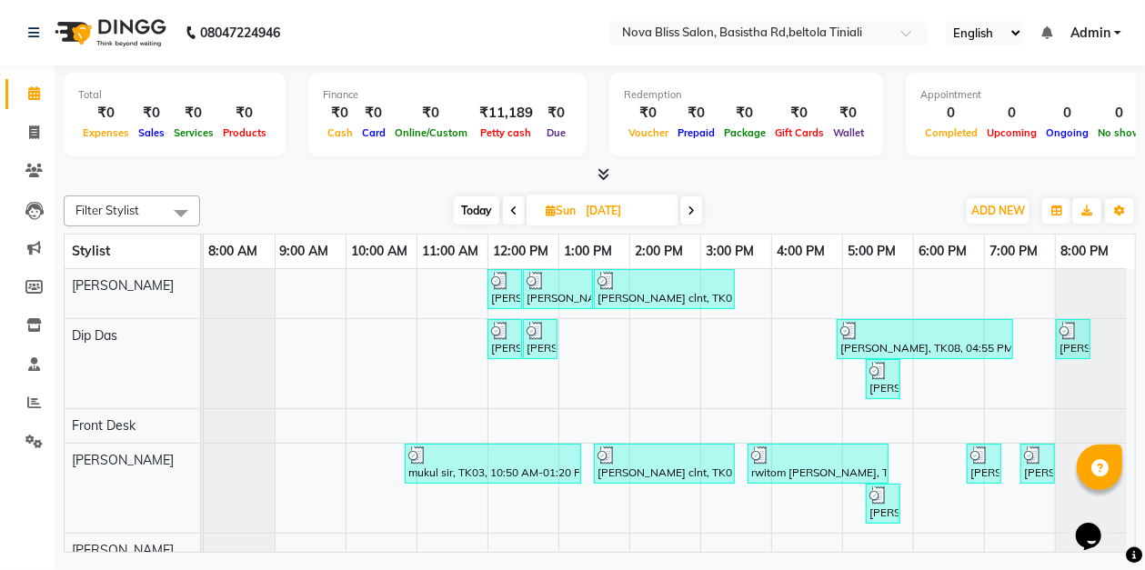
click at [695, 207] on icon at bounding box center [691, 211] width 7 height 11
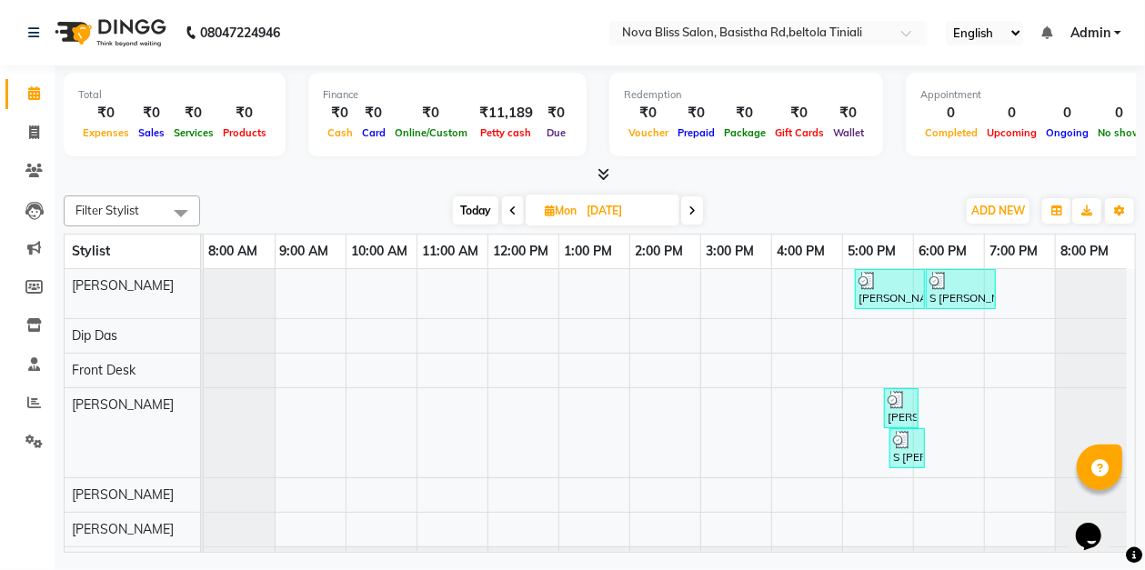
click at [697, 218] on span at bounding box center [692, 210] width 22 height 28
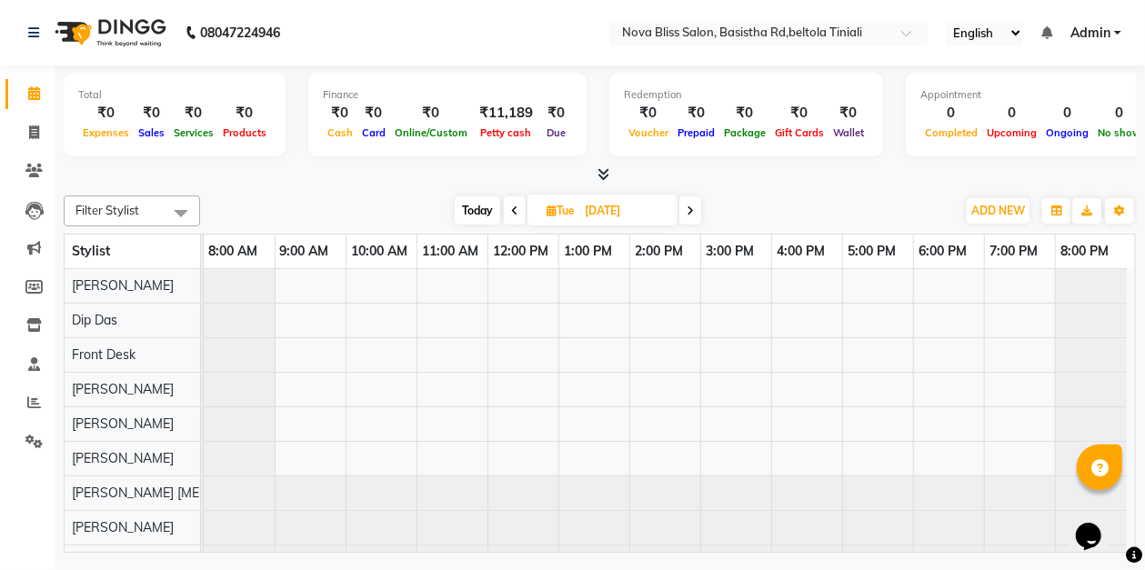
click at [697, 218] on span at bounding box center [690, 210] width 22 height 28
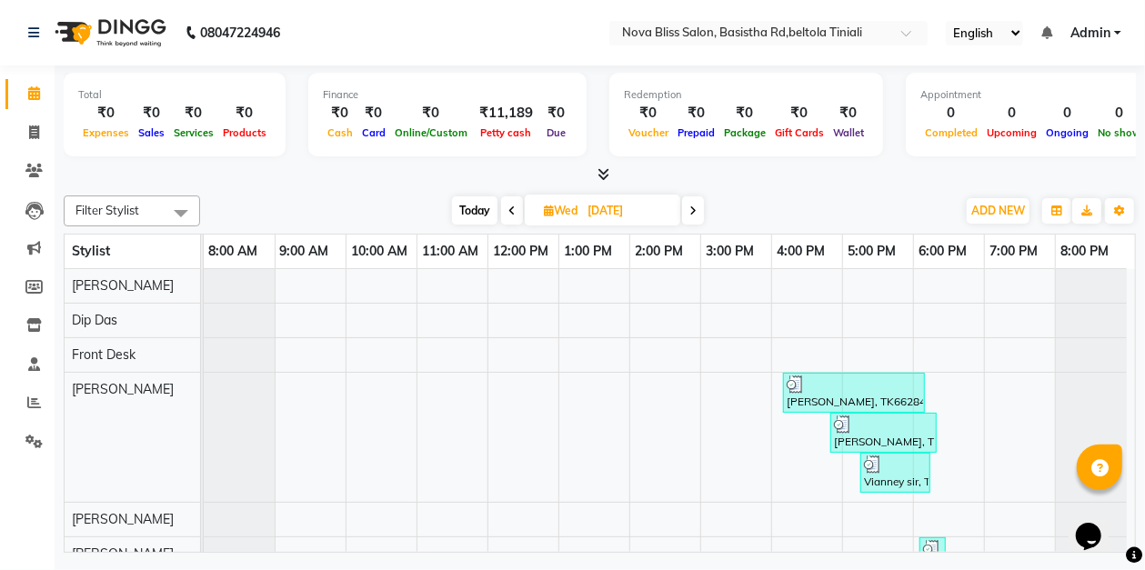
click at [697, 218] on span at bounding box center [693, 210] width 22 height 28
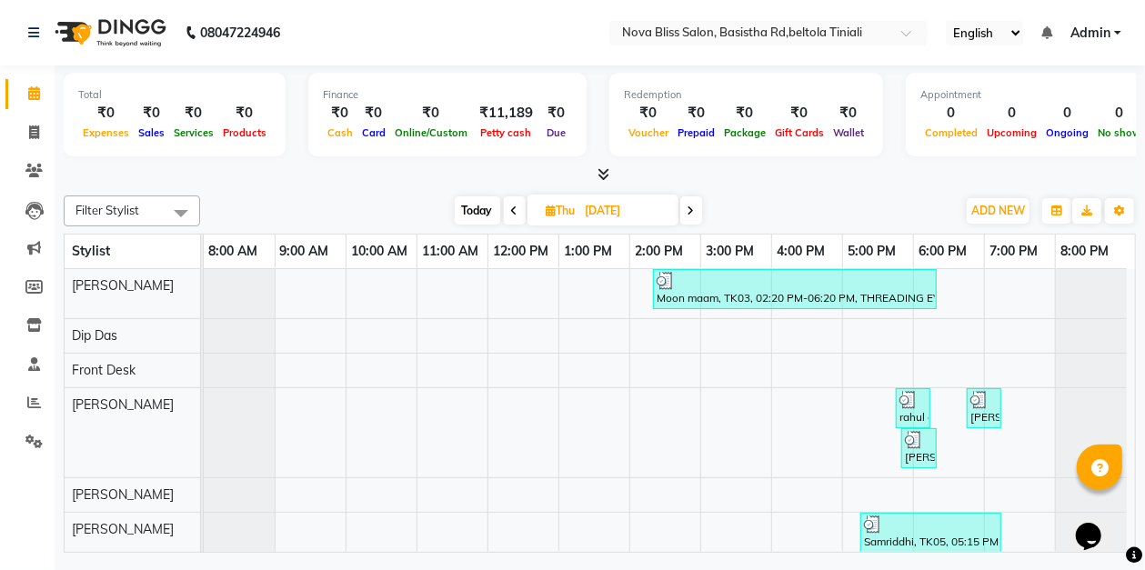
click at [697, 218] on span at bounding box center [691, 210] width 22 height 28
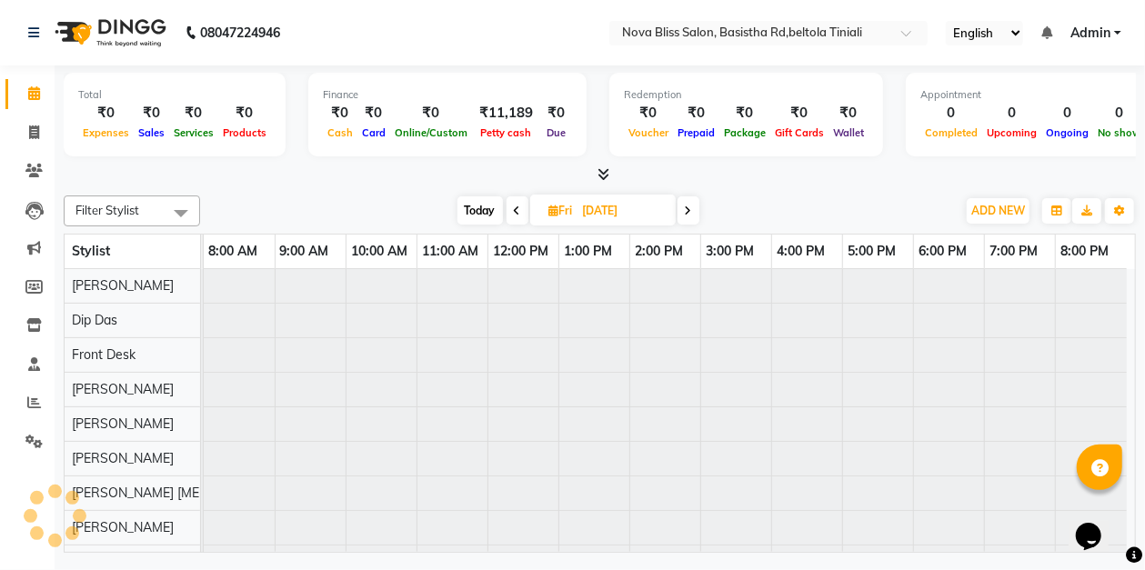
type input "[DATE]"
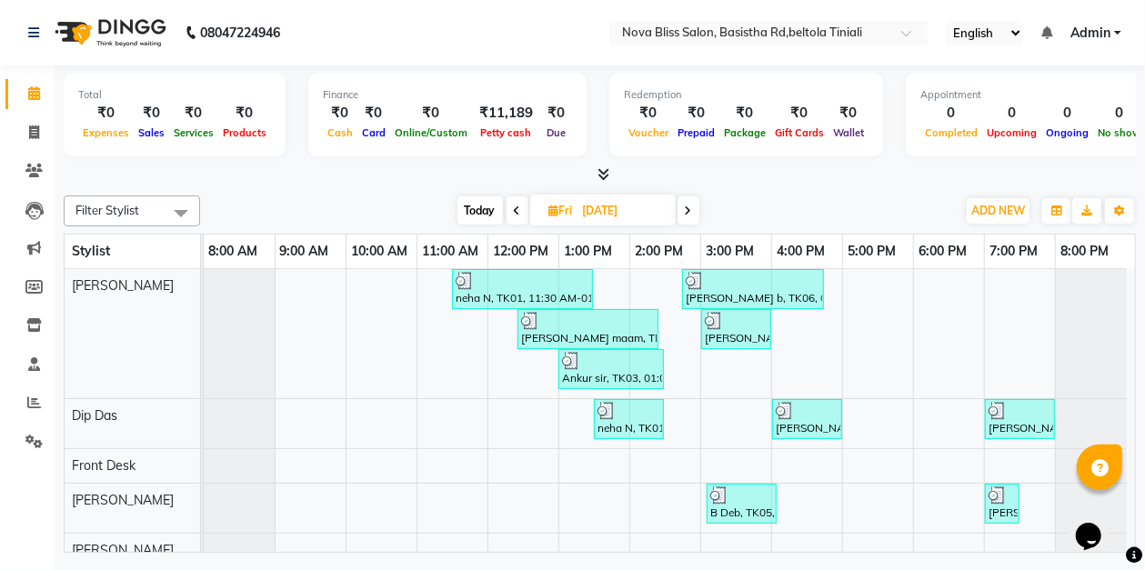
click at [655, 209] on input "[DATE]" at bounding box center [622, 210] width 91 height 27
select select "2025"
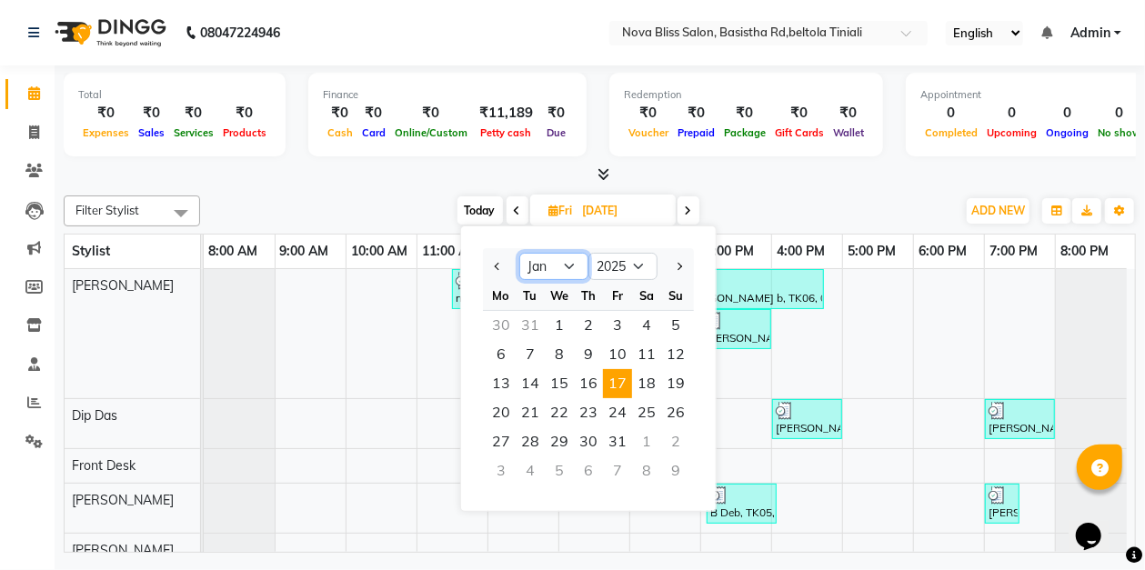
click at [563, 263] on select "Jan Feb Mar Apr May Jun [DATE] Aug Sep Oct Nov Dec" at bounding box center [553, 266] width 69 height 27
click at [519, 253] on select "Jan Feb Mar Apr May Jun [DATE] Aug Sep Oct Nov Dec" at bounding box center [553, 266] width 69 height 27
click at [573, 264] on select "Jan Feb Mar Apr May Jun [DATE] Aug Sep Oct Nov Dec" at bounding box center [553, 266] width 69 height 27
select select "8"
click at [519, 253] on select "Jan Feb Mar Apr May Jun [DATE] Aug Sep Oct Nov Dec" at bounding box center [553, 266] width 69 height 27
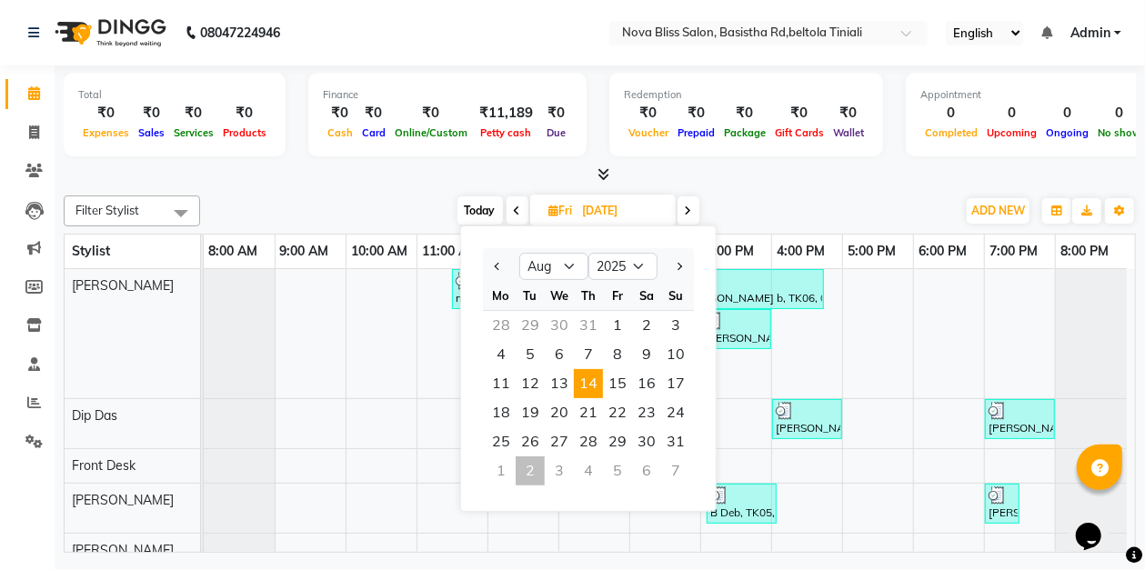
click at [595, 382] on span "14" at bounding box center [588, 383] width 29 height 29
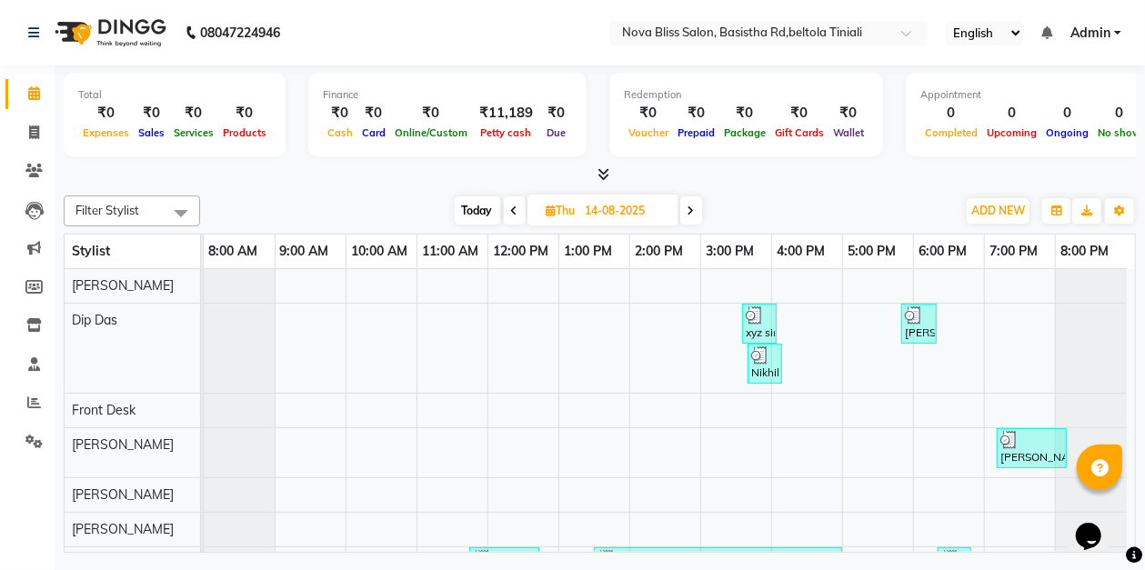
scroll to position [126, 0]
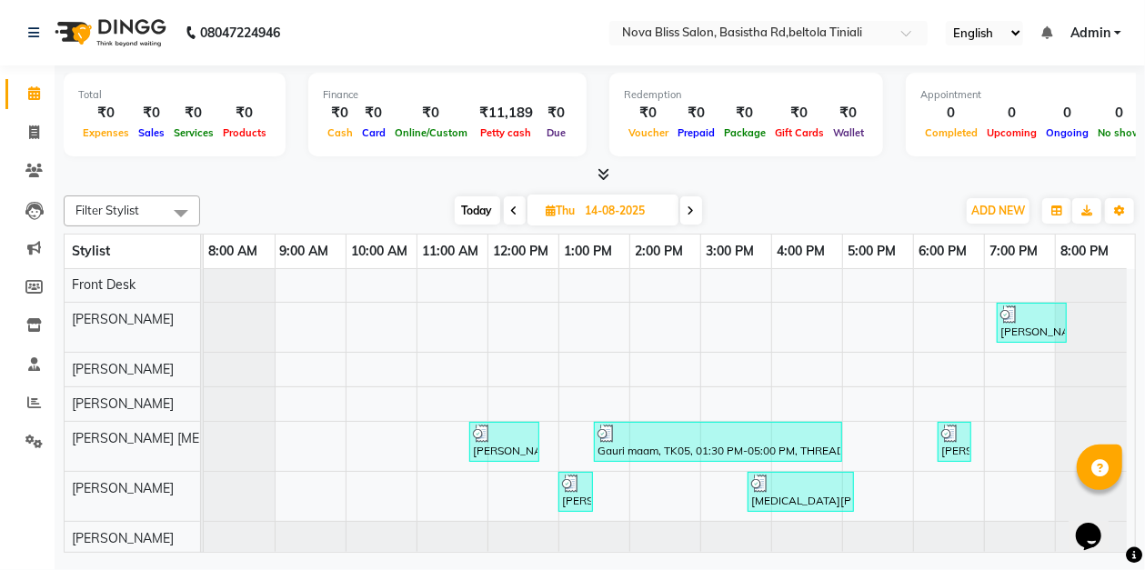
click at [692, 206] on icon at bounding box center [691, 211] width 7 height 11
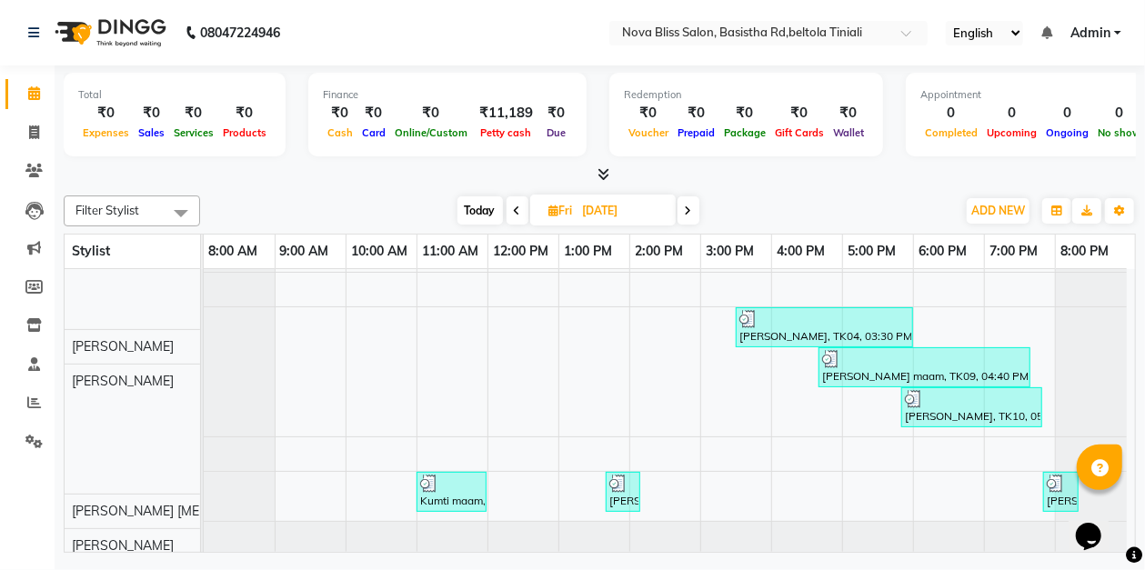
scroll to position [286, 0]
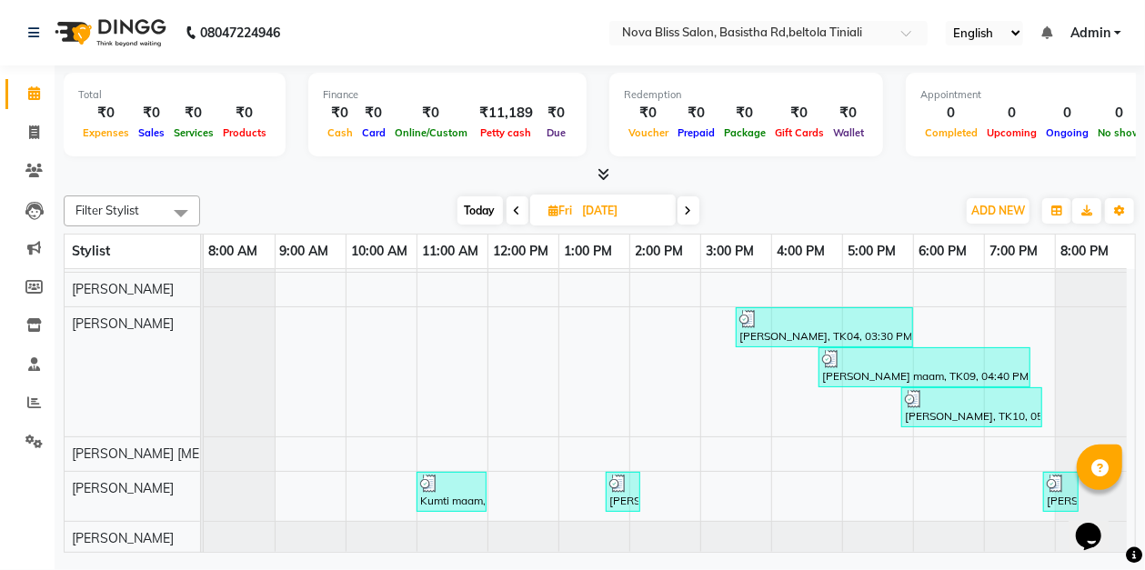
click at [691, 208] on icon at bounding box center [688, 211] width 7 height 11
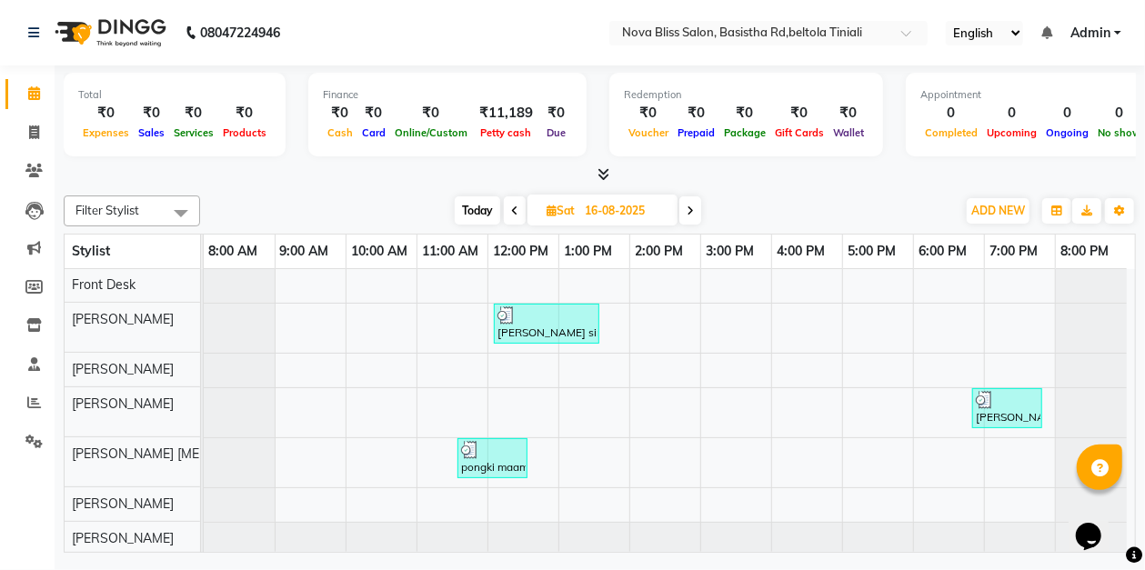
scroll to position [69, 0]
click at [692, 209] on icon at bounding box center [690, 211] width 7 height 11
type input "[DATE]"
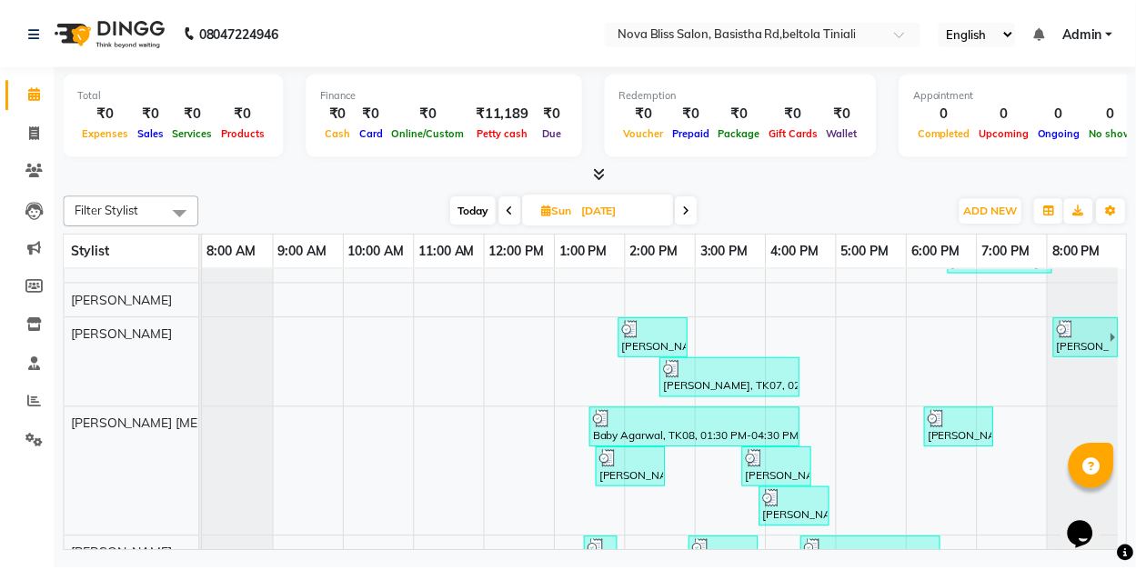
scroll to position [340, 0]
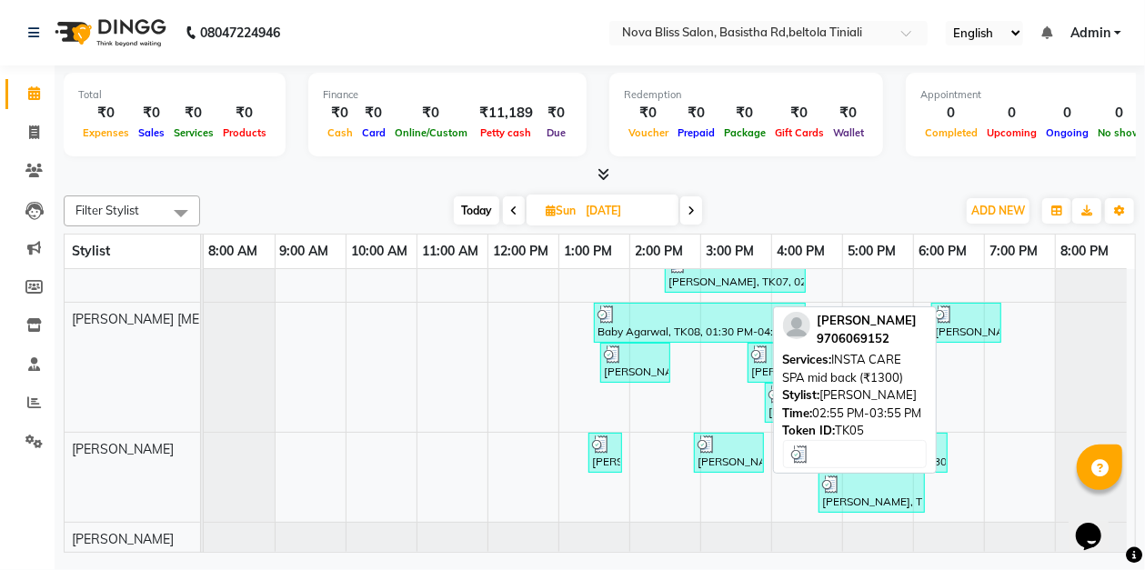
click at [738, 447] on div at bounding box center [729, 445] width 63 height 18
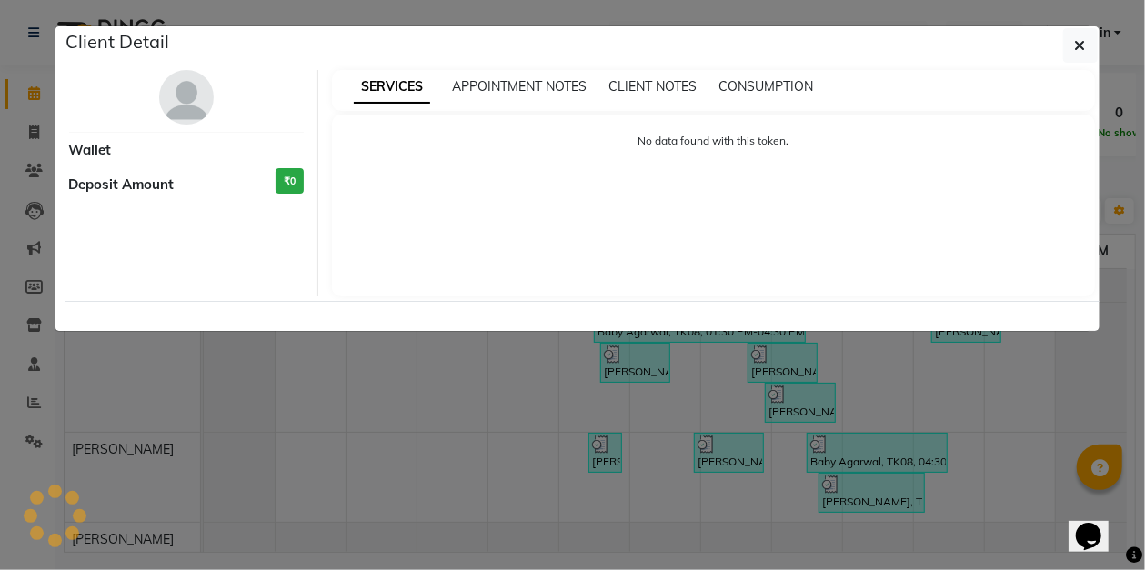
select select "3"
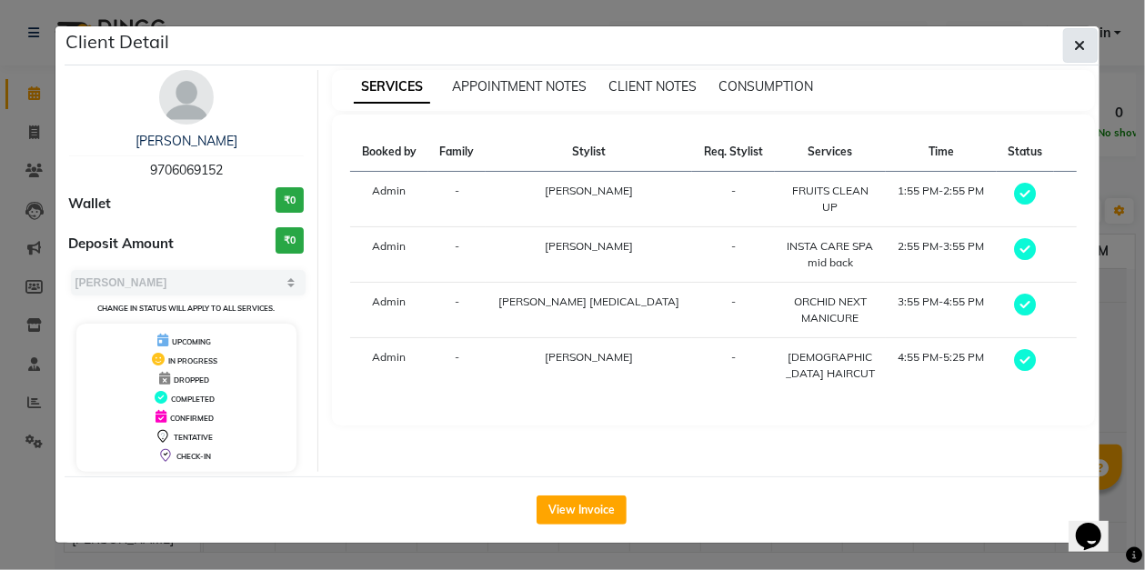
click at [1079, 46] on icon "button" at bounding box center [1080, 45] width 11 height 15
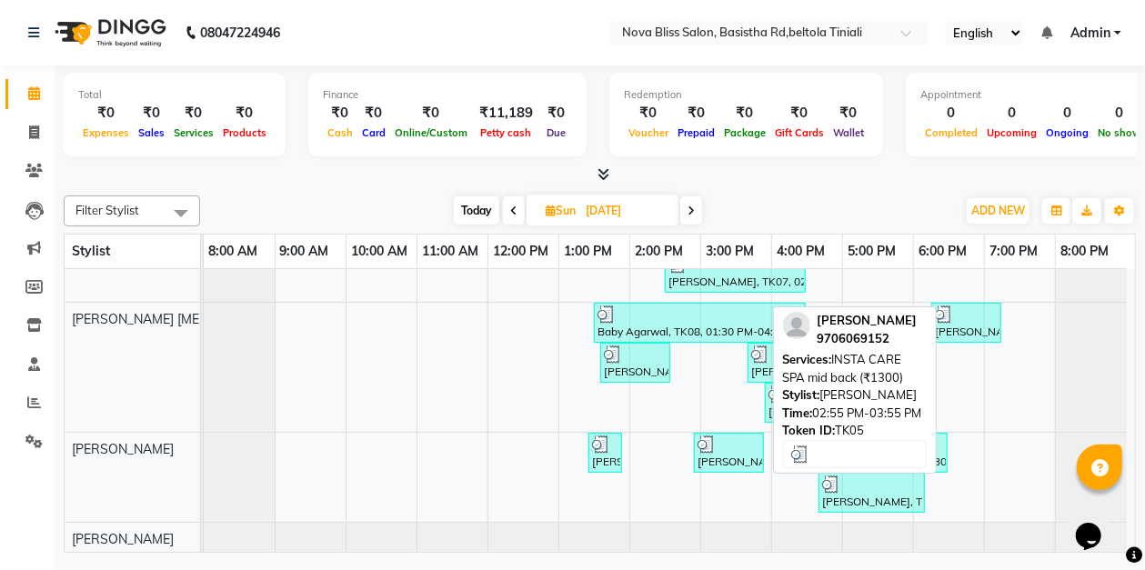
click at [719, 456] on div "[PERSON_NAME], TK05, 02:55 PM-03:55 PM, INSTA CARE SPA mid back (₹1300)" at bounding box center [729, 453] width 66 height 35
select select "3"
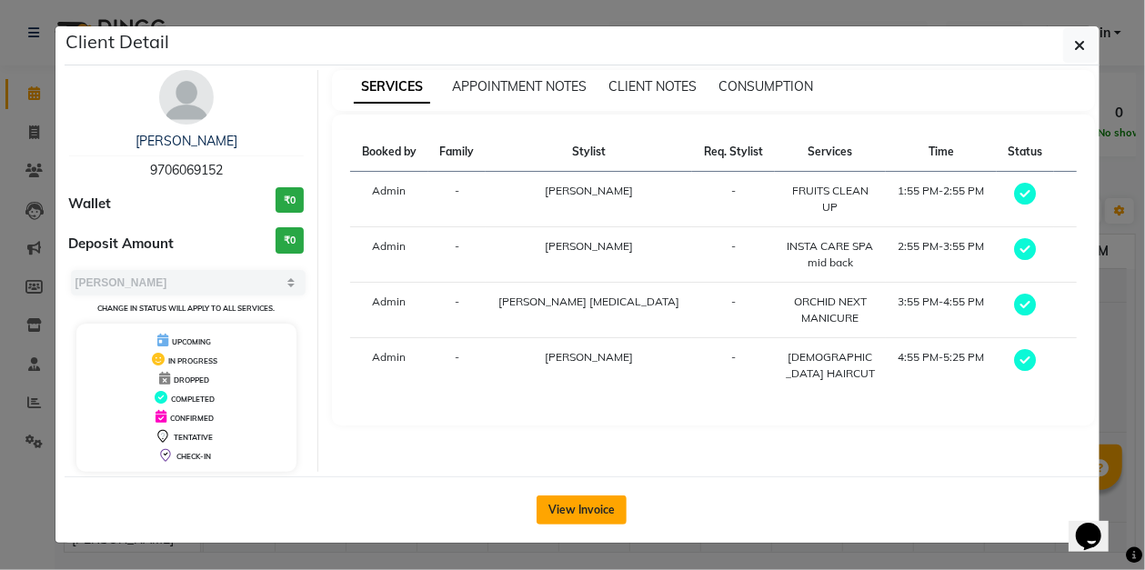
click at [576, 513] on button "View Invoice" at bounding box center [582, 510] width 90 height 29
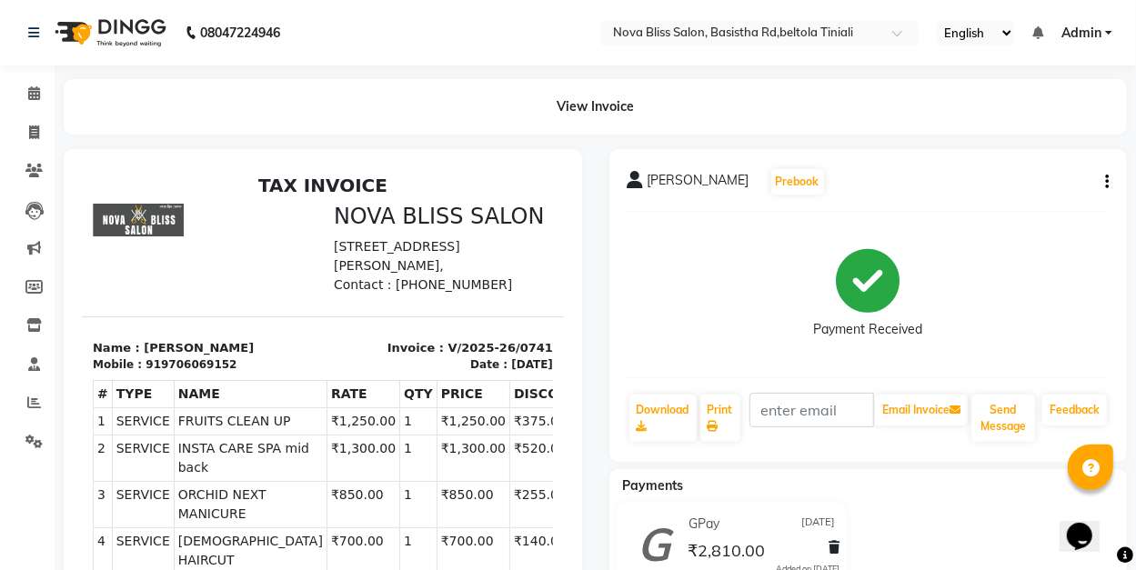
click at [1109, 179] on div "[PERSON_NAME] Prebook Payment Received Download Print Email Invoice Send Messag…" at bounding box center [868, 305] width 518 height 313
click at [1106, 183] on icon "button" at bounding box center [1107, 182] width 4 height 1
click at [1051, 207] on div "Edit Invoice" at bounding box center [1016, 205] width 125 height 23
select select "service"
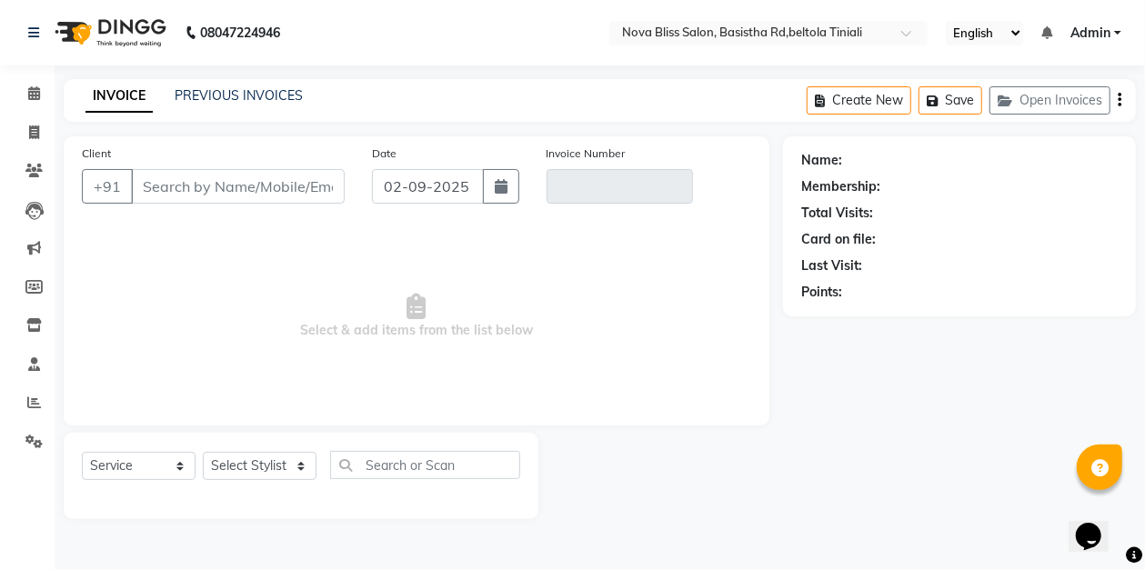
type input "9706069152"
type input "V/2025-26/0741"
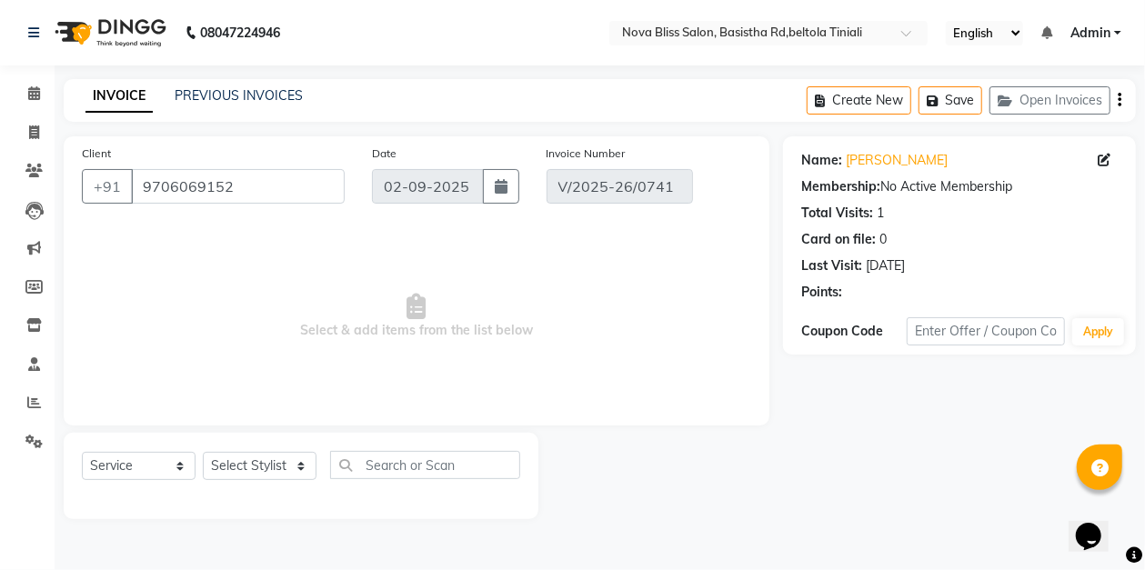
type input "[DATE]"
select select "select"
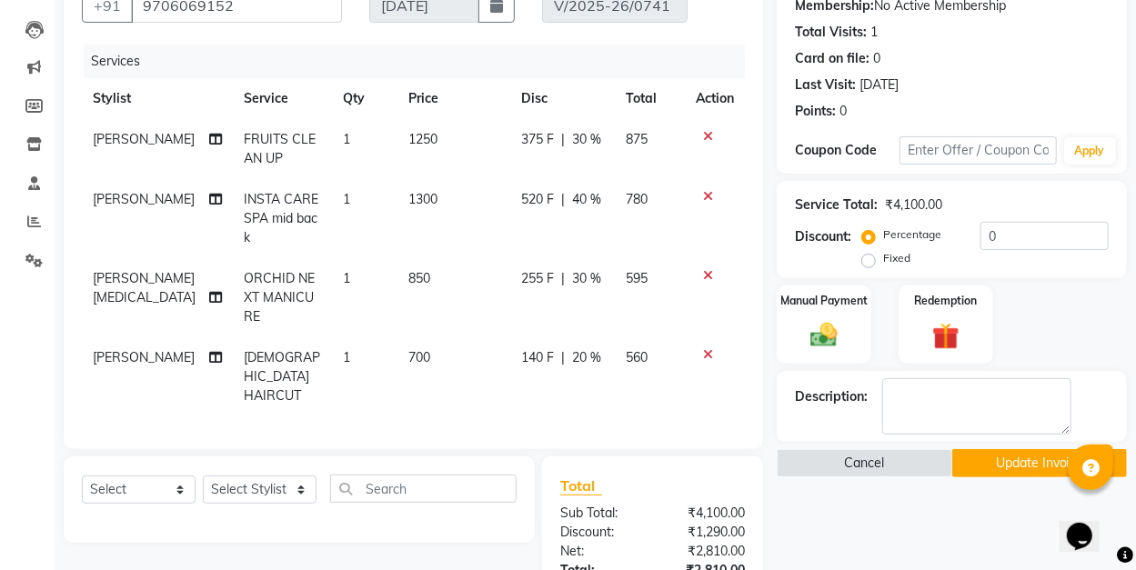
scroll to position [182, 0]
click at [118, 200] on span "[PERSON_NAME]" at bounding box center [144, 198] width 102 height 16
select select "85231"
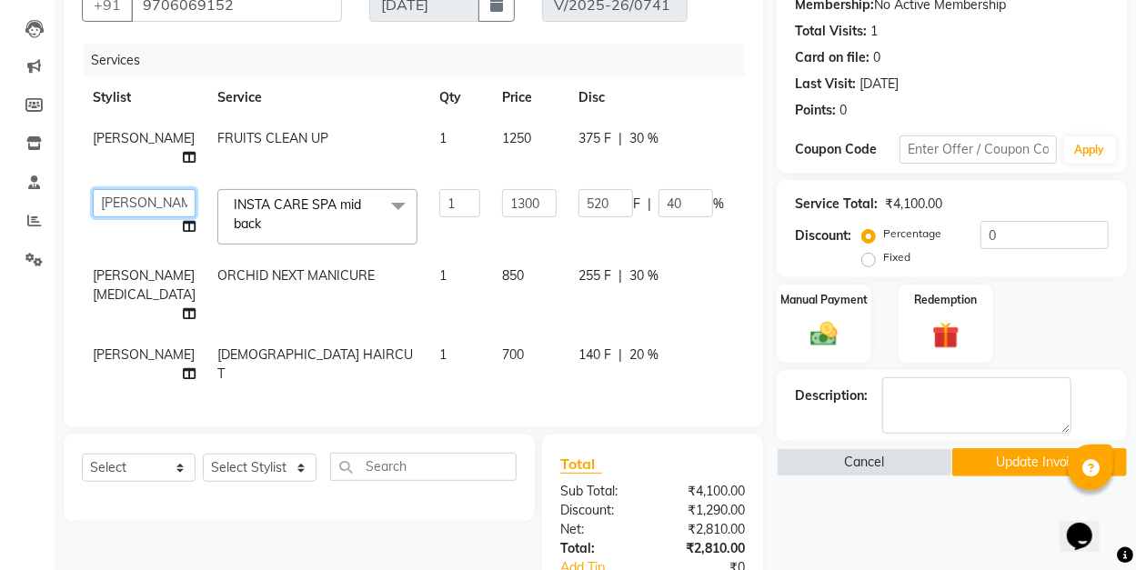
click at [113, 217] on select "[PERSON_NAME] [PERSON_NAME] [PERSON_NAME] Dip [PERSON_NAME] jarain Front Desk […" at bounding box center [144, 203] width 103 height 28
select select "45610"
click at [1015, 464] on button "Update Invoice" at bounding box center [1039, 462] width 175 height 28
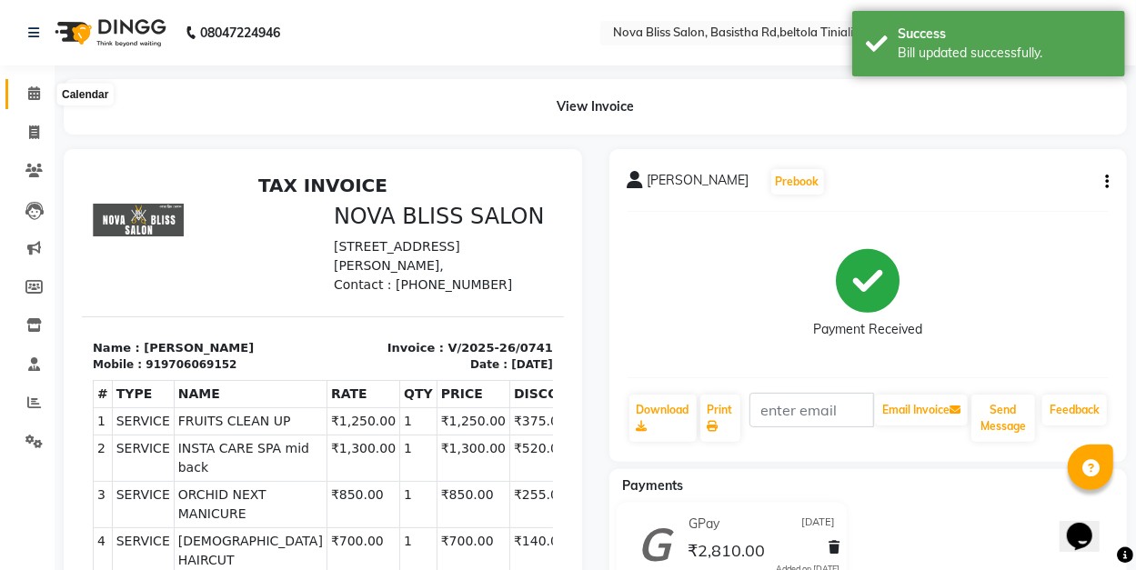
click at [35, 92] on icon at bounding box center [34, 93] width 12 height 14
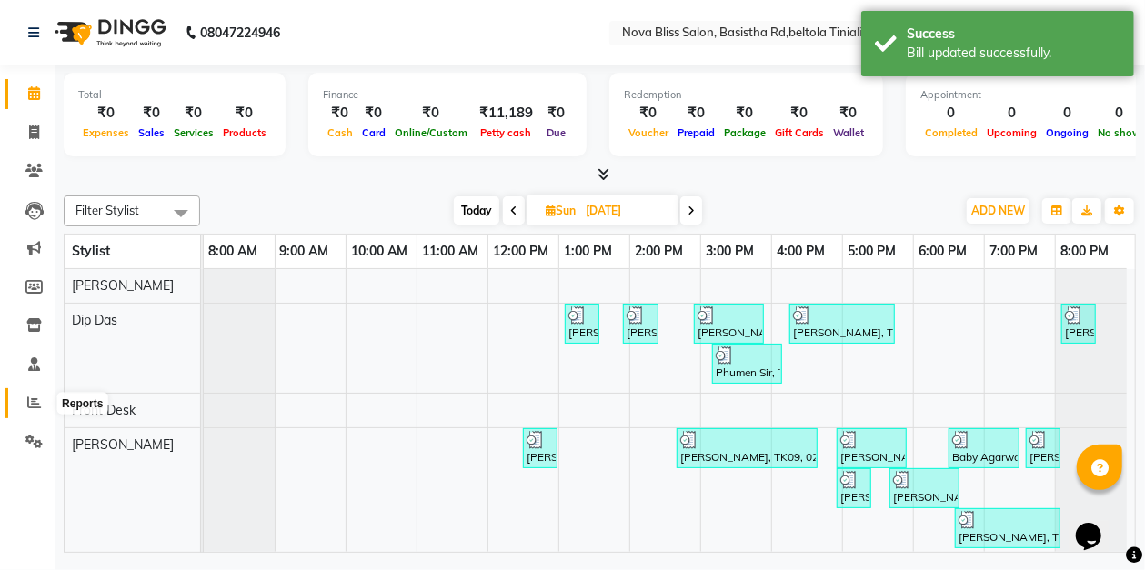
click at [27, 402] on icon at bounding box center [34, 403] width 14 height 14
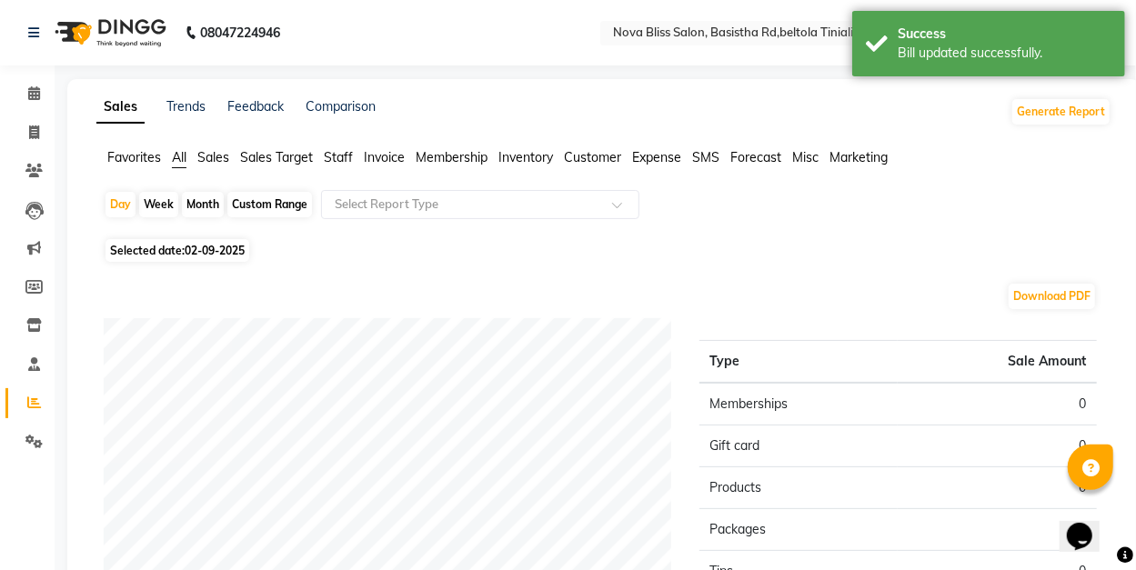
click at [329, 155] on span "Staff" at bounding box center [338, 157] width 29 height 16
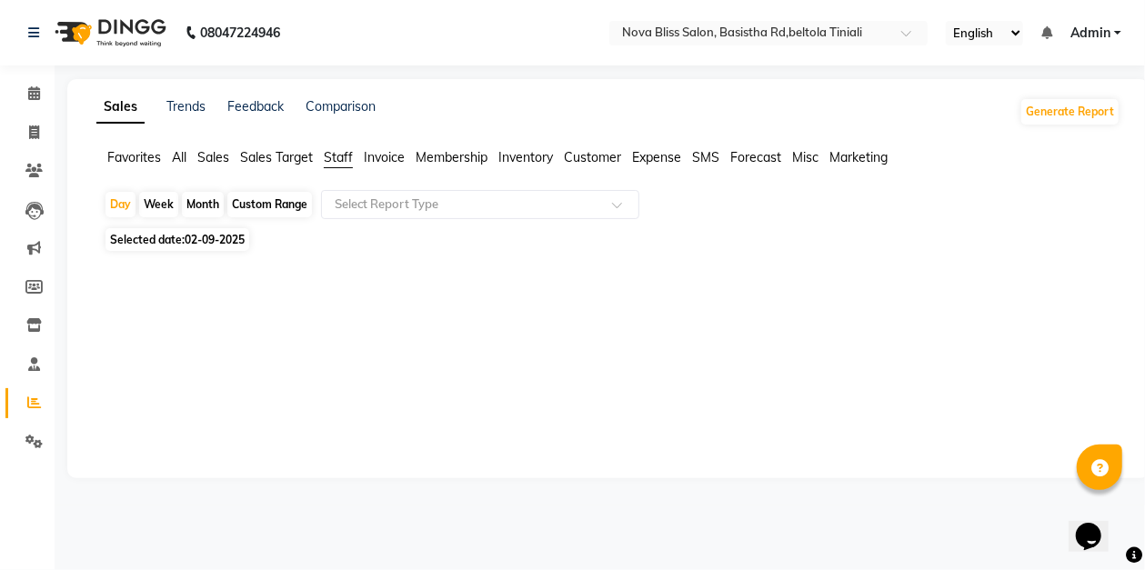
click at [276, 213] on div "Custom Range" at bounding box center [269, 204] width 85 height 25
select select "9"
select select "2025"
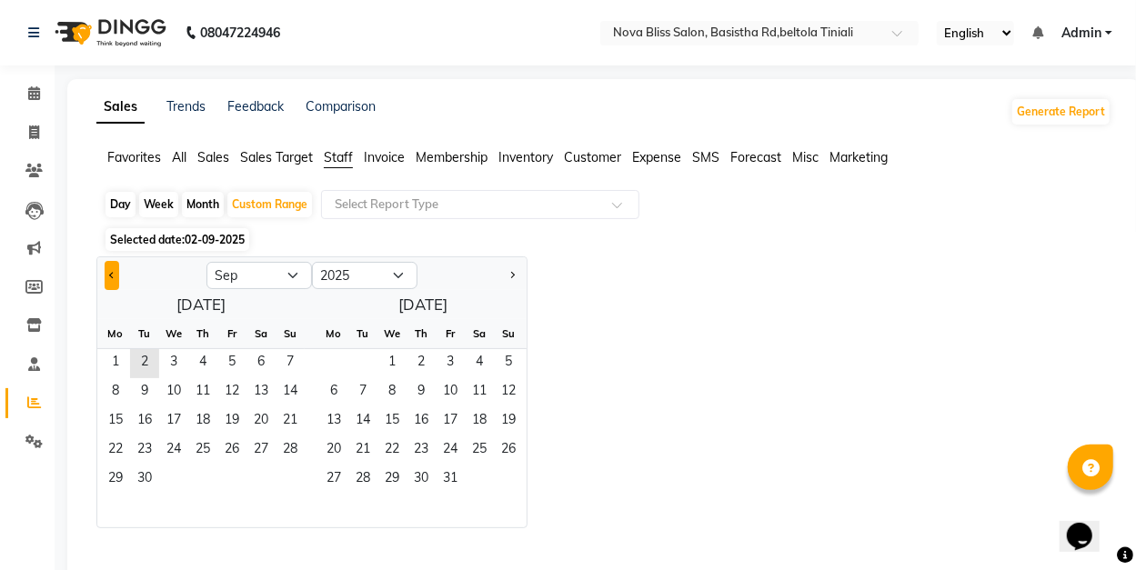
click at [113, 278] on button "Previous month" at bounding box center [112, 275] width 15 height 29
select select "8"
click at [230, 365] on span "1" at bounding box center [231, 363] width 29 height 29
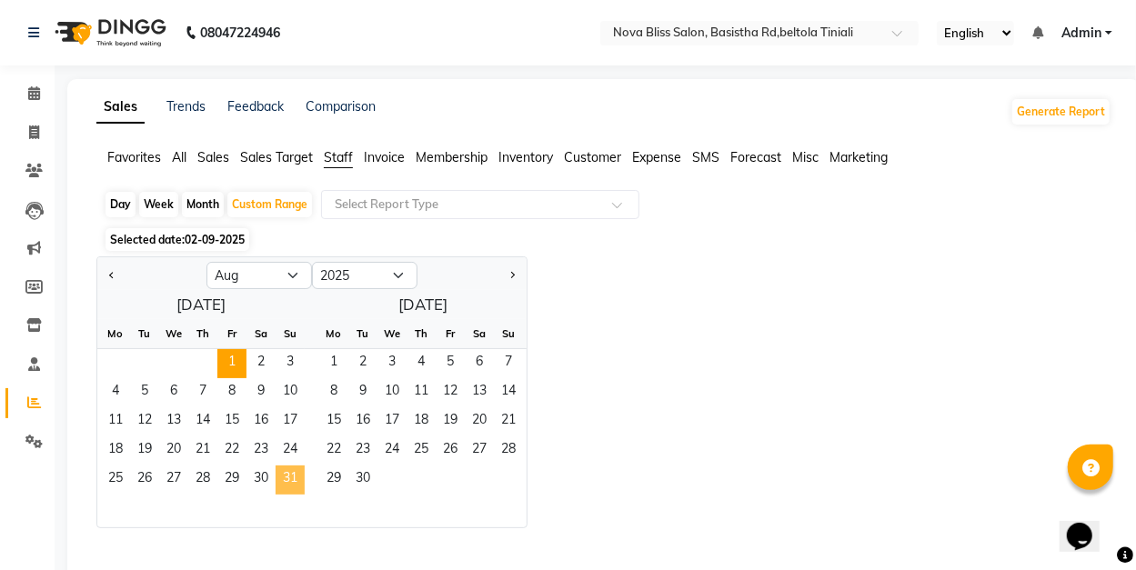
click at [291, 478] on span "31" at bounding box center [290, 480] width 29 height 29
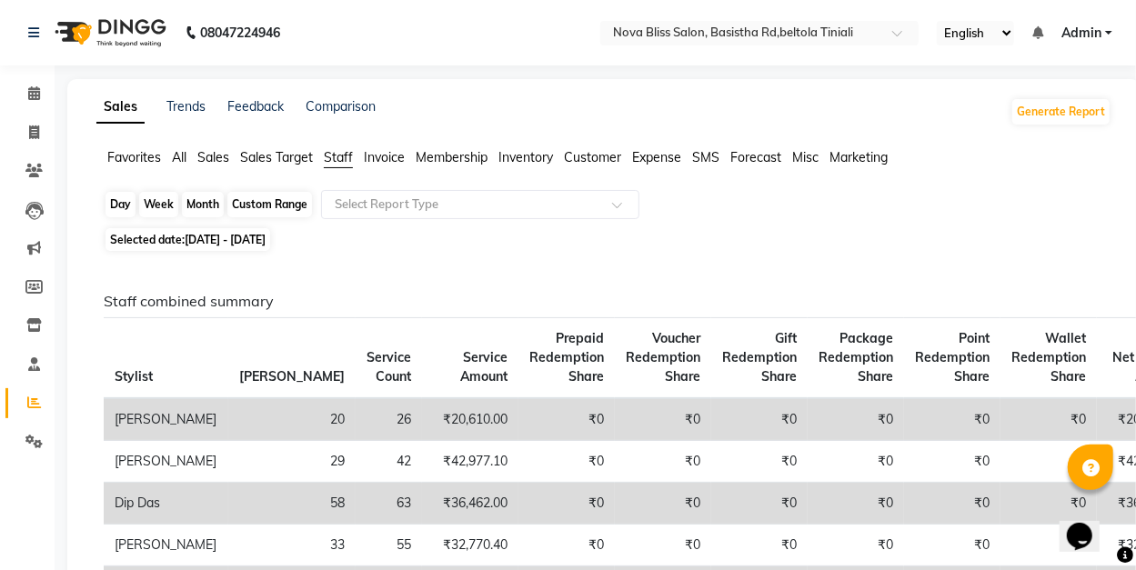
click at [286, 212] on div "Custom Range" at bounding box center [269, 204] width 85 height 25
select select "8"
select select "2025"
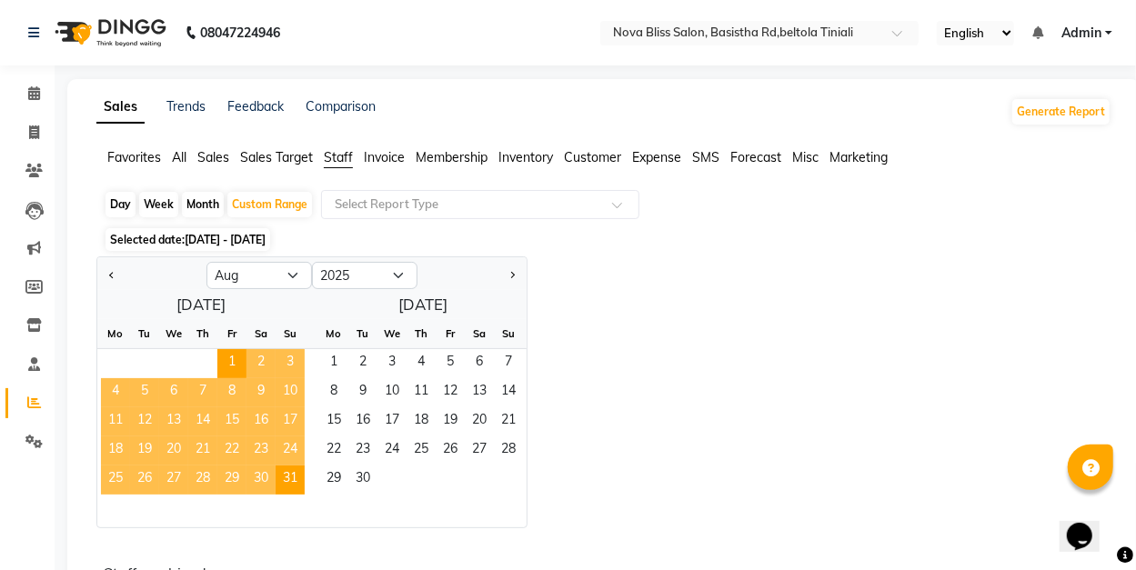
click at [104, 275] on div at bounding box center [151, 275] width 109 height 29
click at [238, 278] on select "Jan Feb Mar Apr May Jun [DATE] Aug Sep Oct Nov Dec" at bounding box center [258, 275] width 105 height 27
click at [206, 262] on select "Jan Feb Mar Apr May Jun [DATE] Aug Sep Oct Nov Dec" at bounding box center [258, 275] width 105 height 27
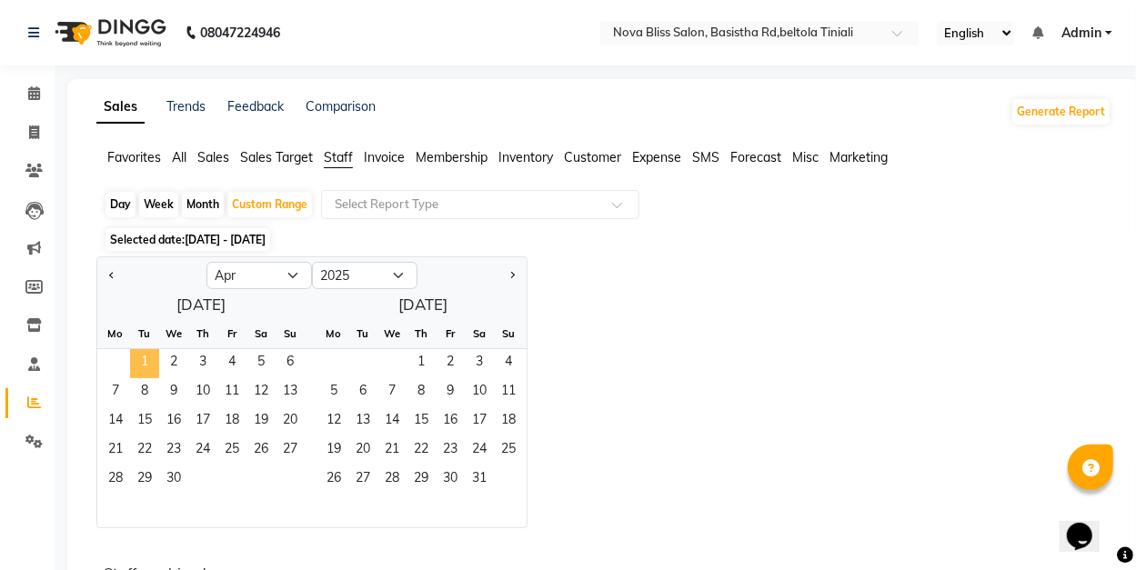
click at [137, 355] on span "1" at bounding box center [144, 363] width 29 height 29
click at [292, 275] on select "Jan Feb Mar Apr May Jun [DATE] Aug Sep Oct Nov Dec" at bounding box center [258, 275] width 105 height 27
select select "8"
click at [206, 262] on select "Jan Feb Mar Apr May Jun [DATE] Aug Sep Oct Nov Dec" at bounding box center [258, 275] width 105 height 27
click at [289, 485] on span "31" at bounding box center [290, 480] width 29 height 29
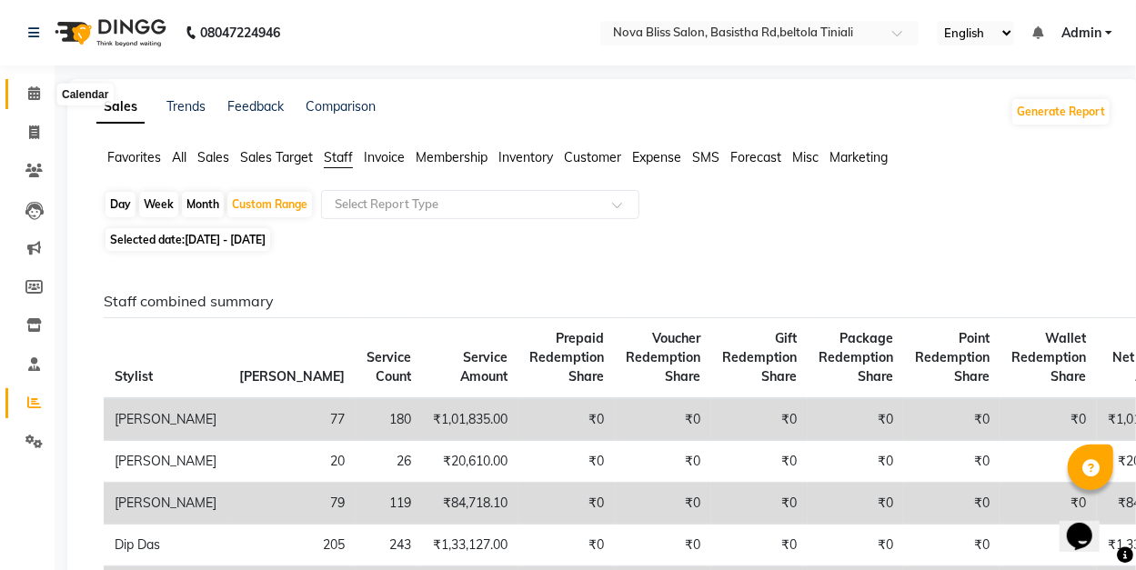
drag, startPoint x: 36, startPoint y: 99, endPoint x: 62, endPoint y: 106, distance: 26.5
click at [37, 98] on icon at bounding box center [34, 93] width 12 height 14
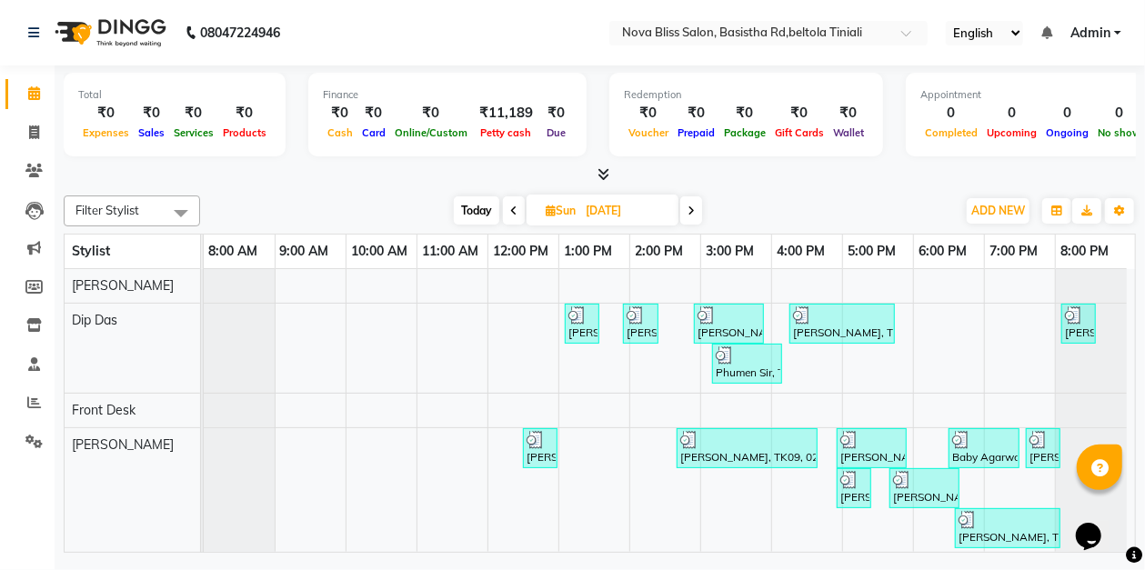
click at [666, 214] on input "[DATE]" at bounding box center [625, 210] width 91 height 27
select select "8"
select select "2025"
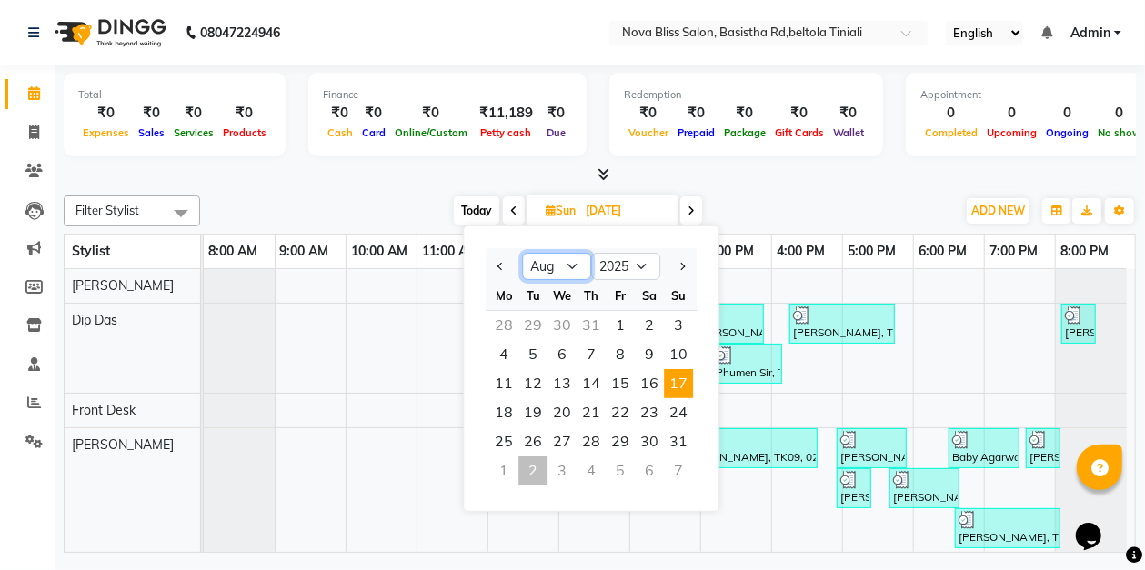
click at [572, 264] on select "Jan Feb Mar Apr May Jun [DATE] Aug Sep Oct Nov Dec" at bounding box center [556, 266] width 69 height 27
select select "9"
click at [522, 253] on select "Jan Feb Mar Apr May Jun [DATE] Aug Sep Oct Nov Dec" at bounding box center [556, 266] width 69 height 27
click at [541, 325] on span "2" at bounding box center [532, 325] width 29 height 29
type input "02-09-2025"
